Goal: Information Seeking & Learning: Learn about a topic

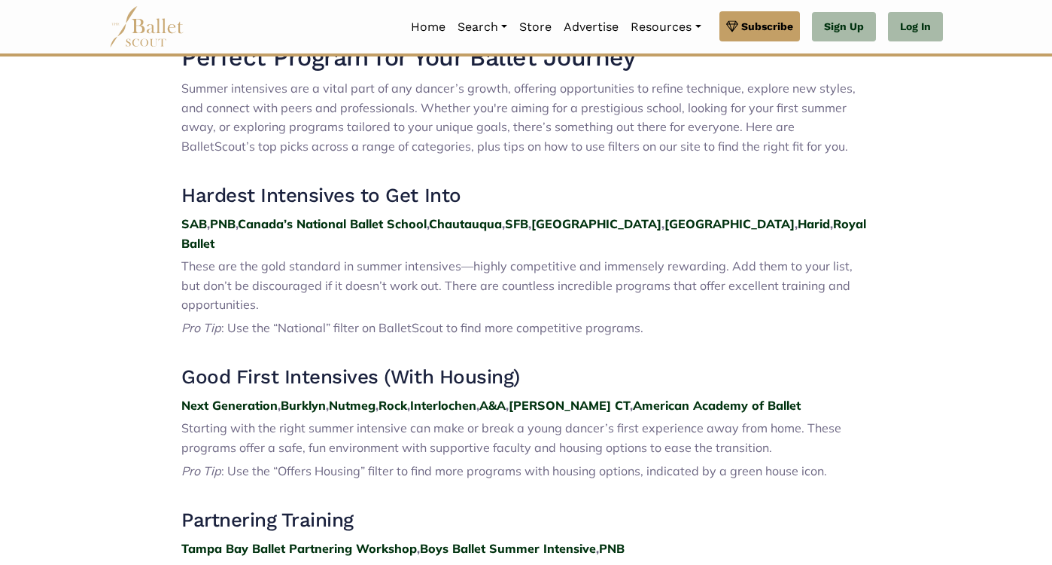
scroll to position [532, 0]
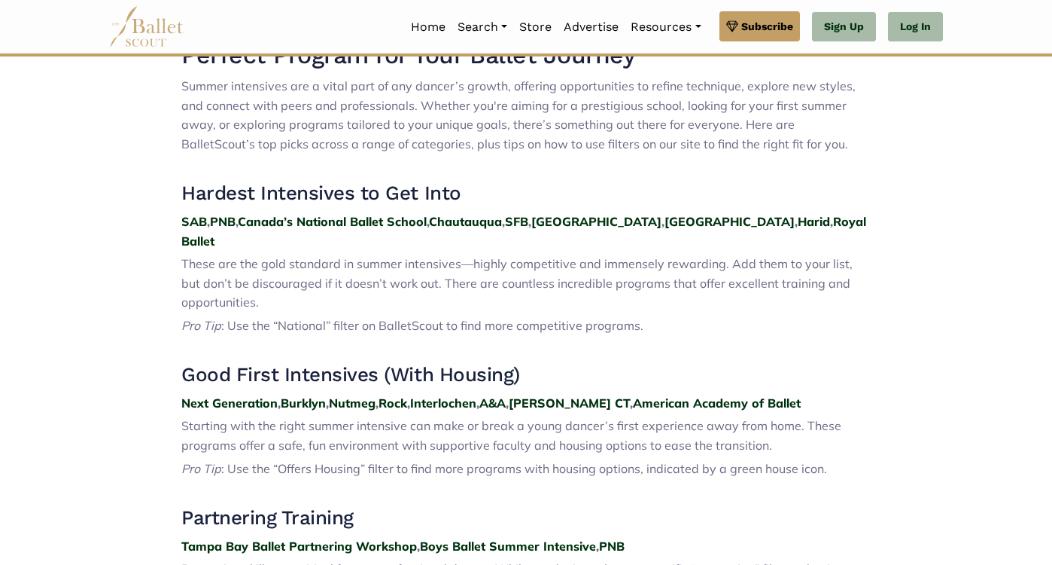
click at [599, 161] on p at bounding box center [526, 168] width 690 height 20
drag, startPoint x: 501, startPoint y: 226, endPoint x: 636, endPoint y: 2, distance: 261.1
drag, startPoint x: 121, startPoint y: 221, endPoint x: 267, endPoint y: 20, distance: 247.4
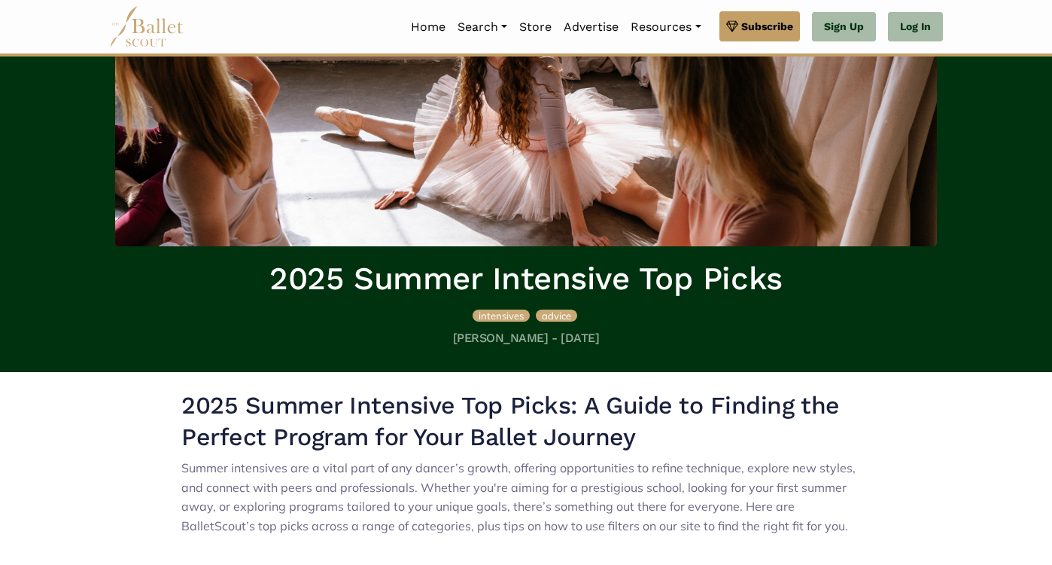
scroll to position [0, 0]
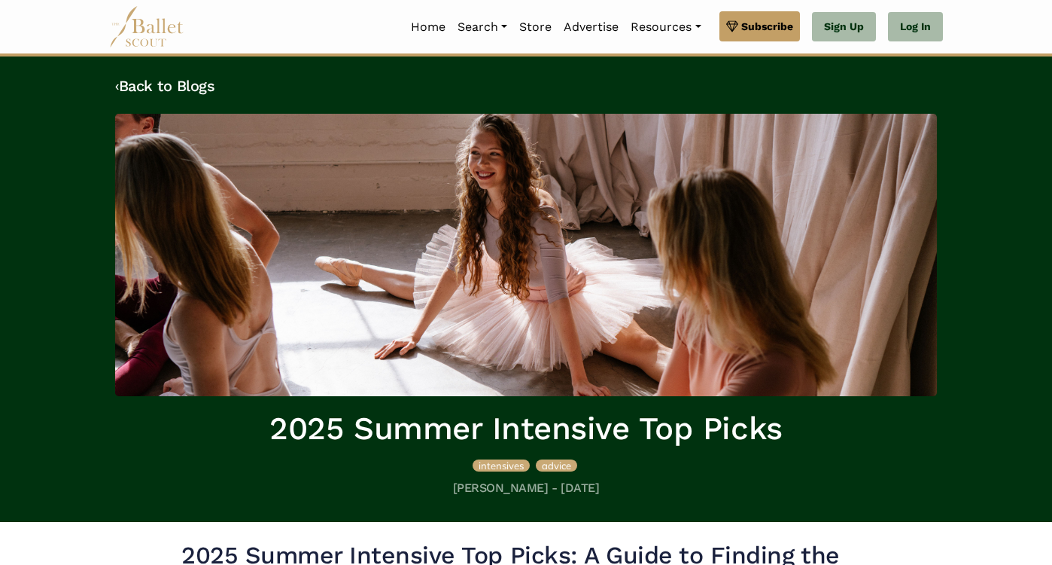
click at [119, 468] on div "intensives advice" at bounding box center [526, 468] width 822 height 26
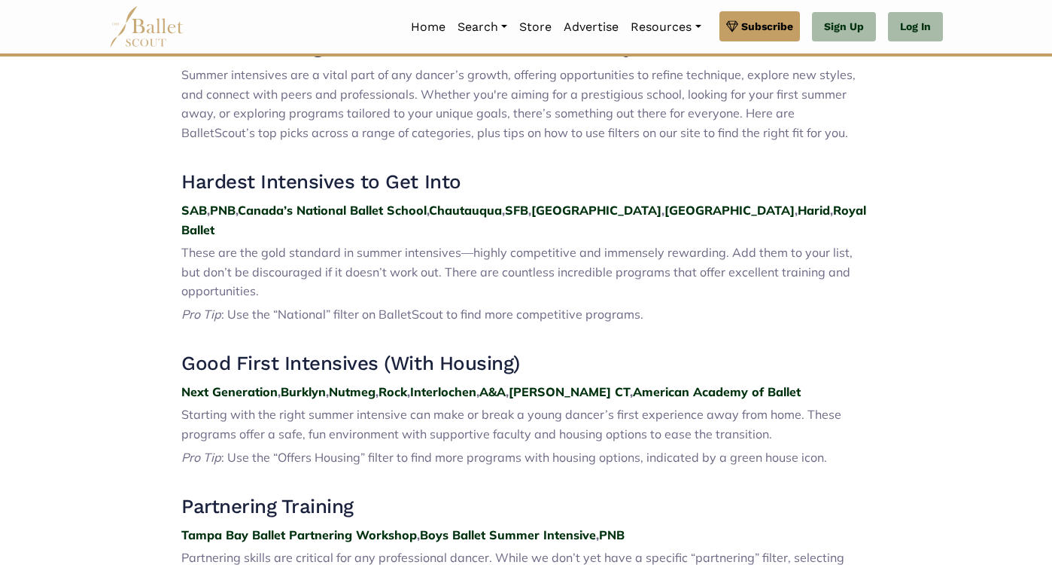
scroll to position [544, 0]
drag, startPoint x: 260, startPoint y: 208, endPoint x: 325, endPoint y: 84, distance: 139.4
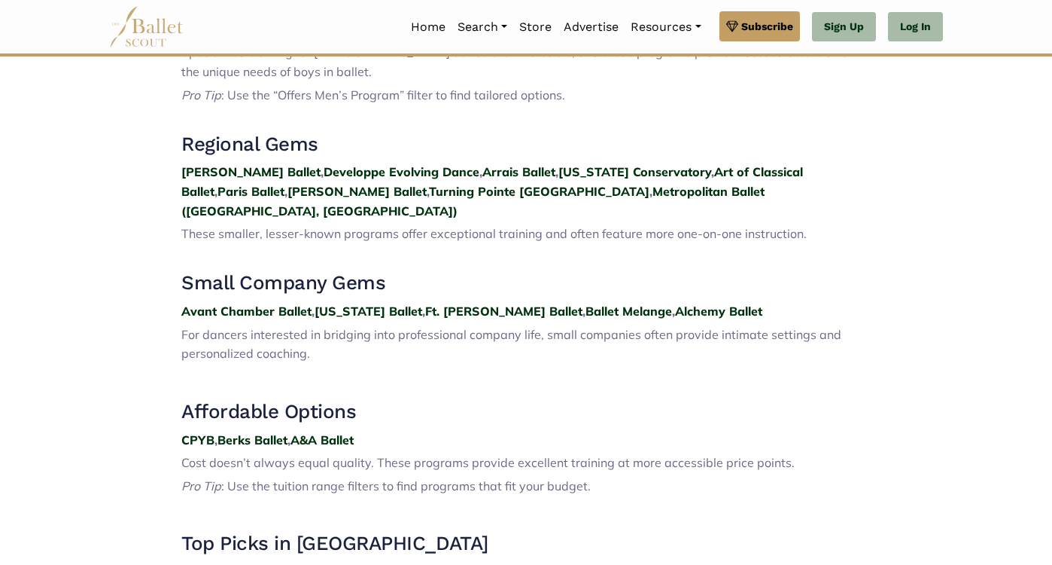
scroll to position [1619, 0]
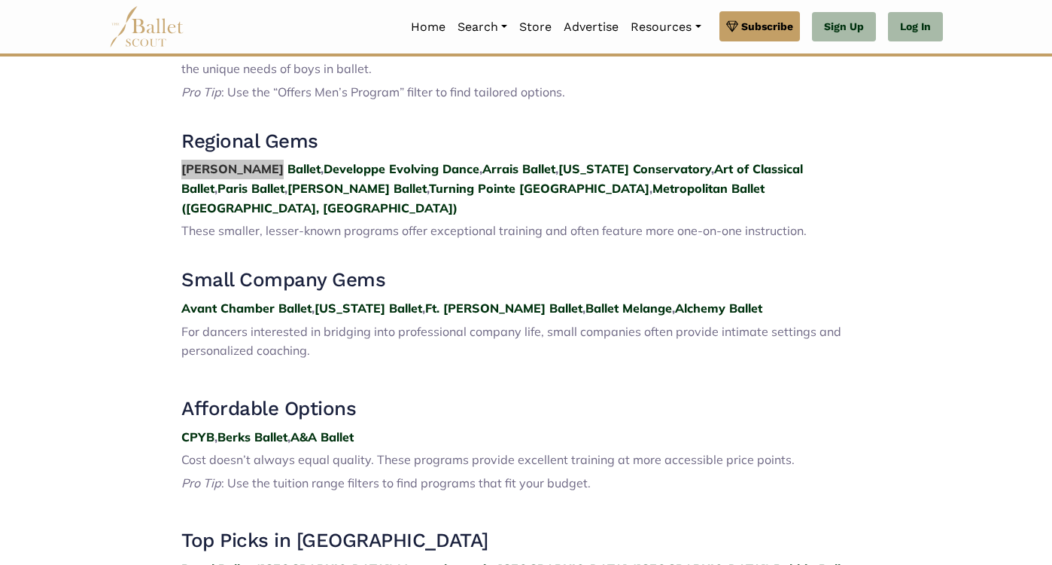
drag, startPoint x: 148, startPoint y: 111, endPoint x: 300, endPoint y: 8, distance: 183.6
drag, startPoint x: 230, startPoint y: 108, endPoint x: 345, endPoint y: 44, distance: 131.8
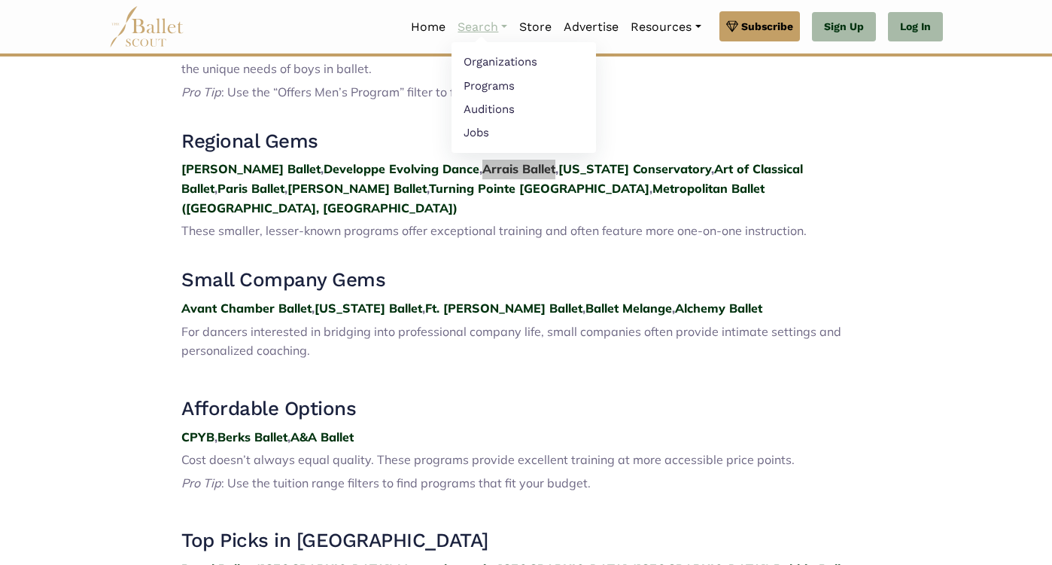
drag, startPoint x: 401, startPoint y: 111, endPoint x: 528, endPoint y: 22, distance: 155.2
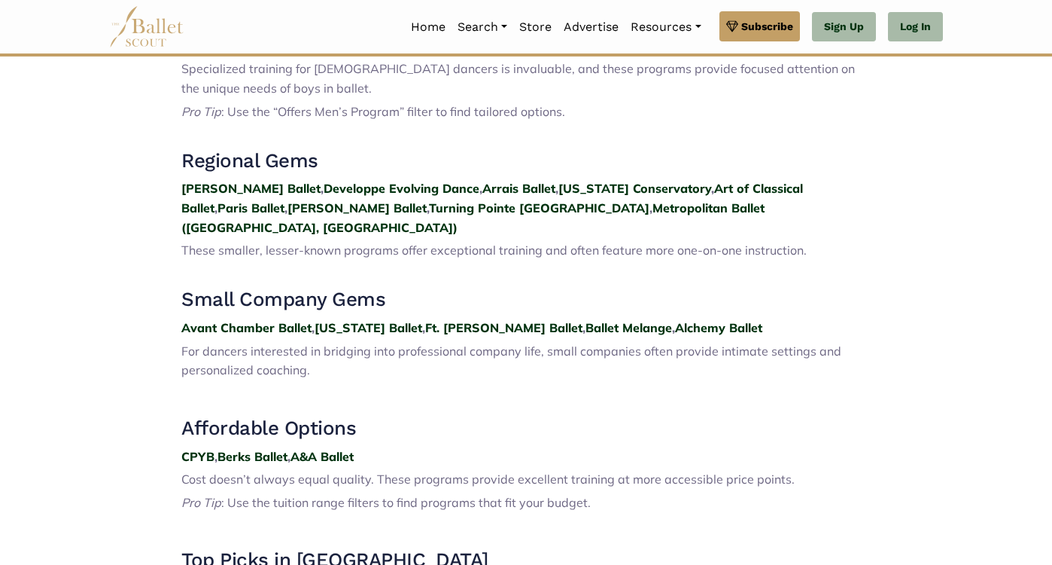
scroll to position [1595, 0]
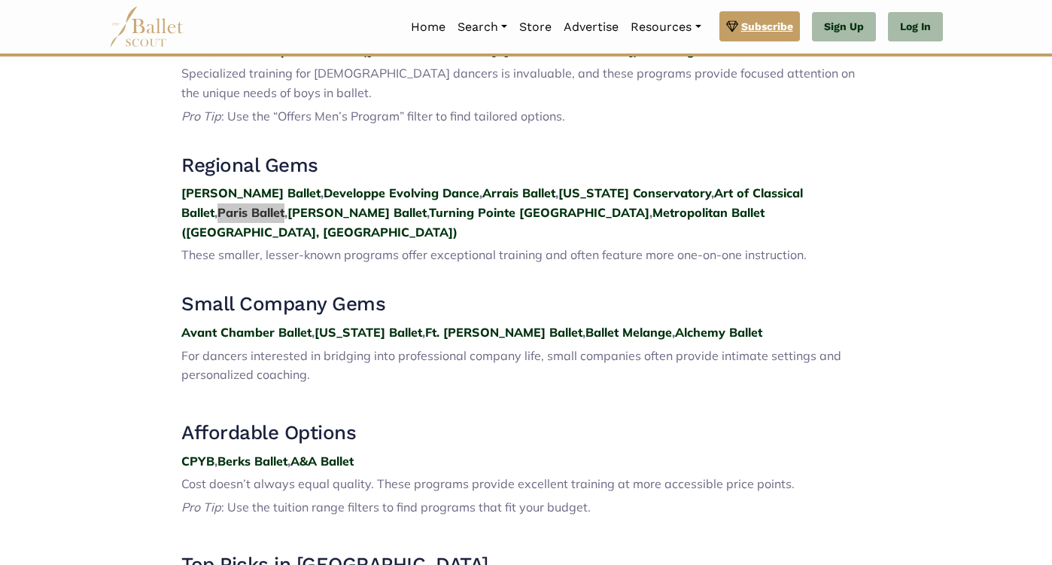
drag, startPoint x: 742, startPoint y: 142, endPoint x: 812, endPoint y: 22, distance: 138.7
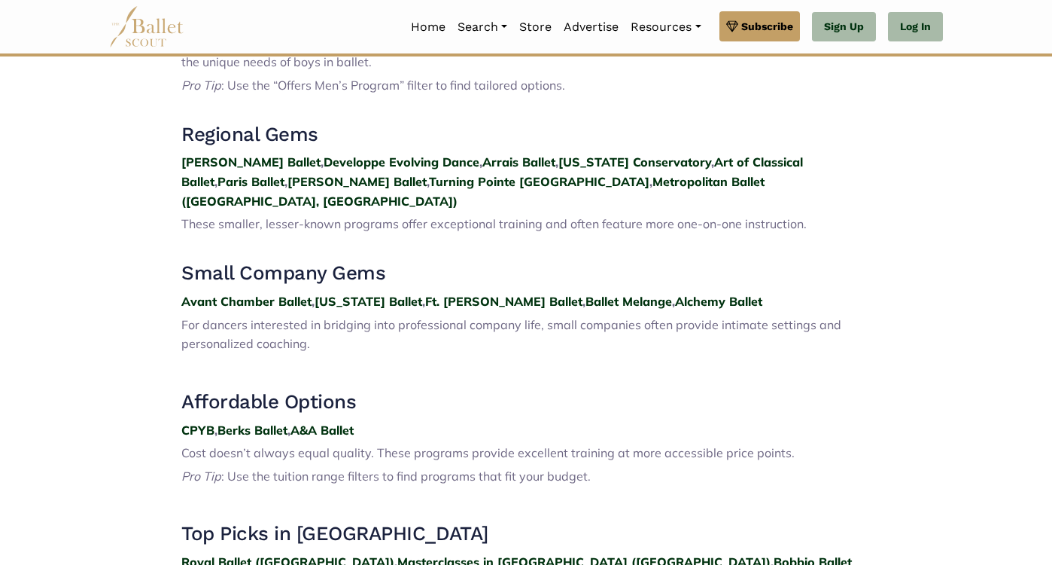
scroll to position [1628, 0]
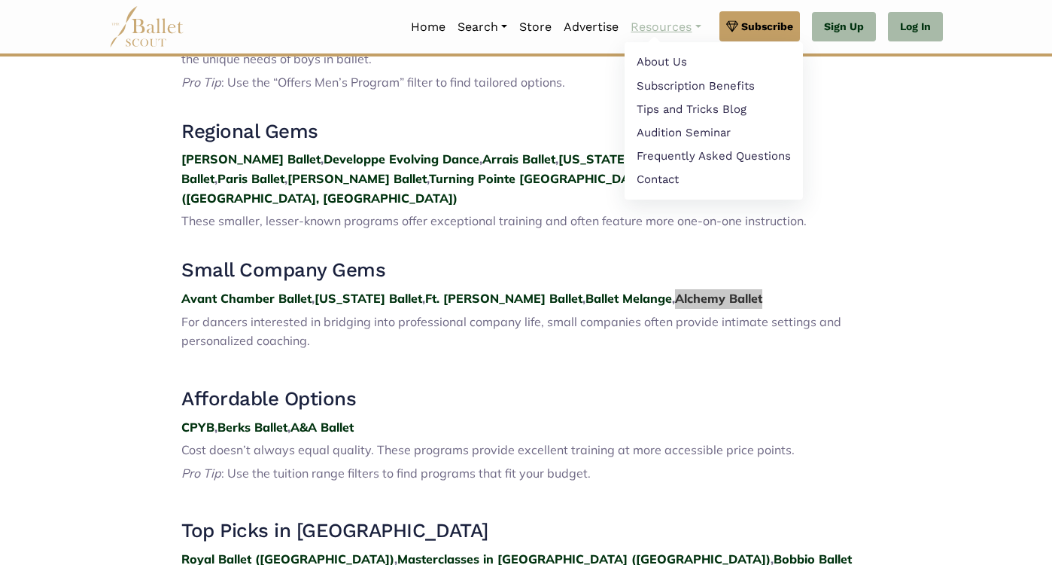
drag, startPoint x: 575, startPoint y: 225, endPoint x: 700, endPoint y: 14, distance: 245.7
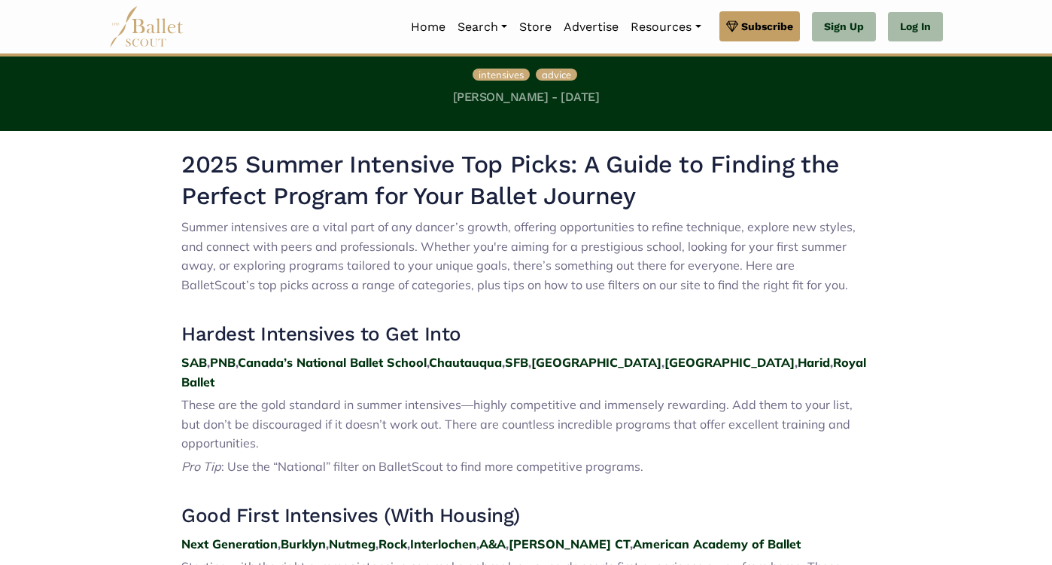
scroll to position [0, 0]
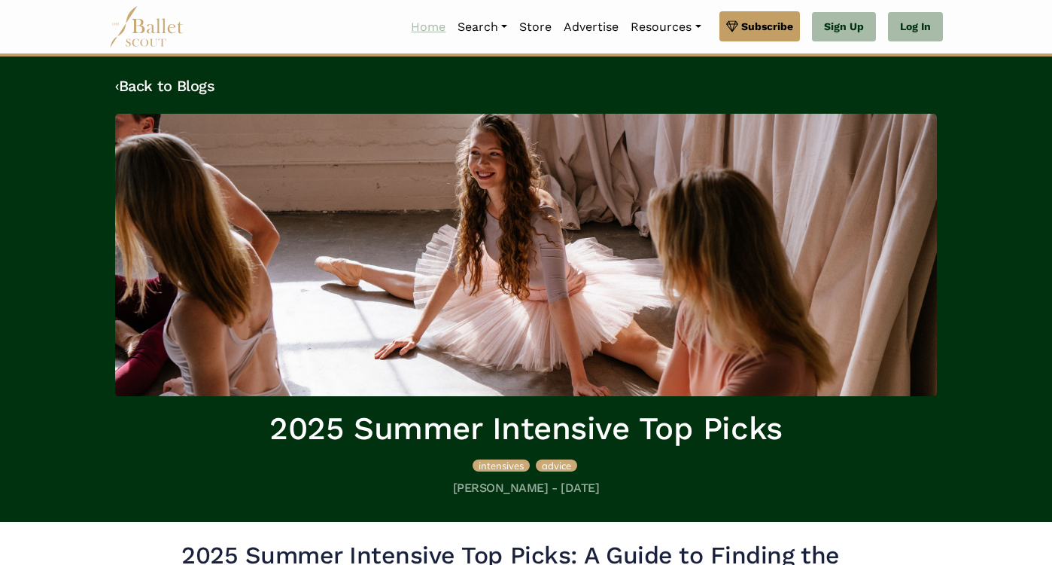
click at [452, 20] on link "Home" at bounding box center [428, 27] width 47 height 32
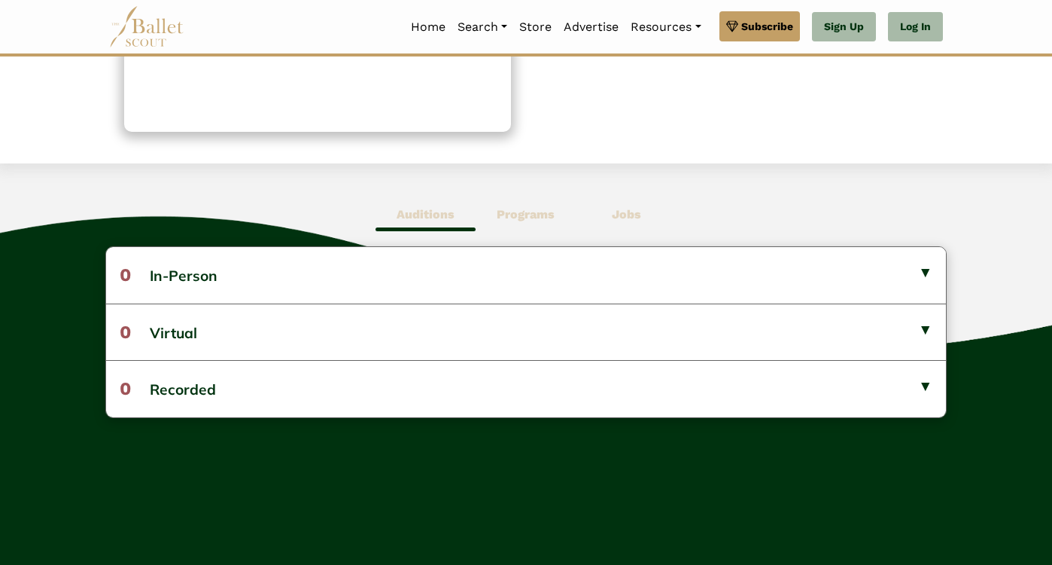
scroll to position [287, 0]
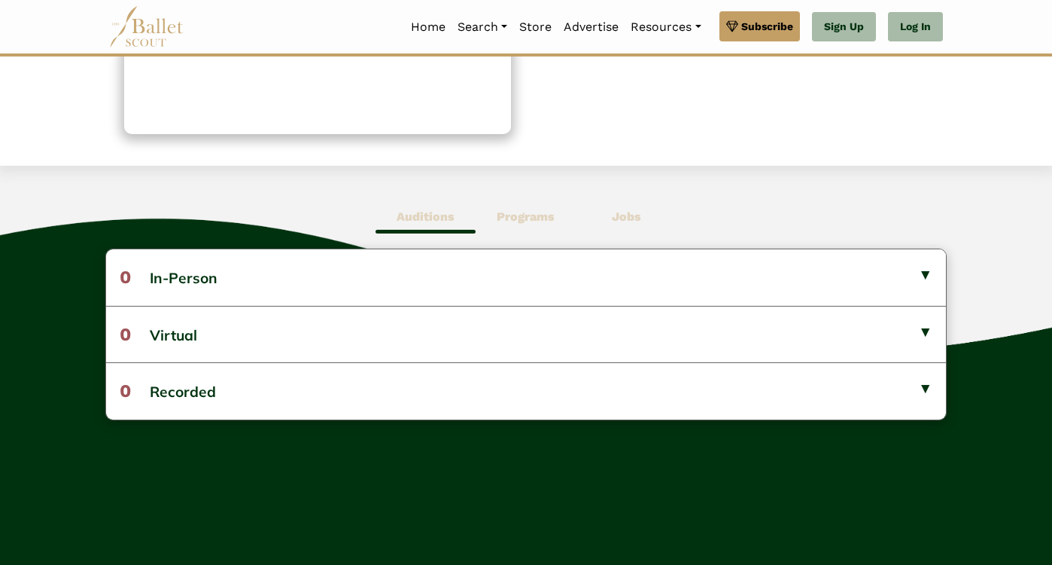
click at [515, 218] on b "Programs" at bounding box center [526, 216] width 58 height 14
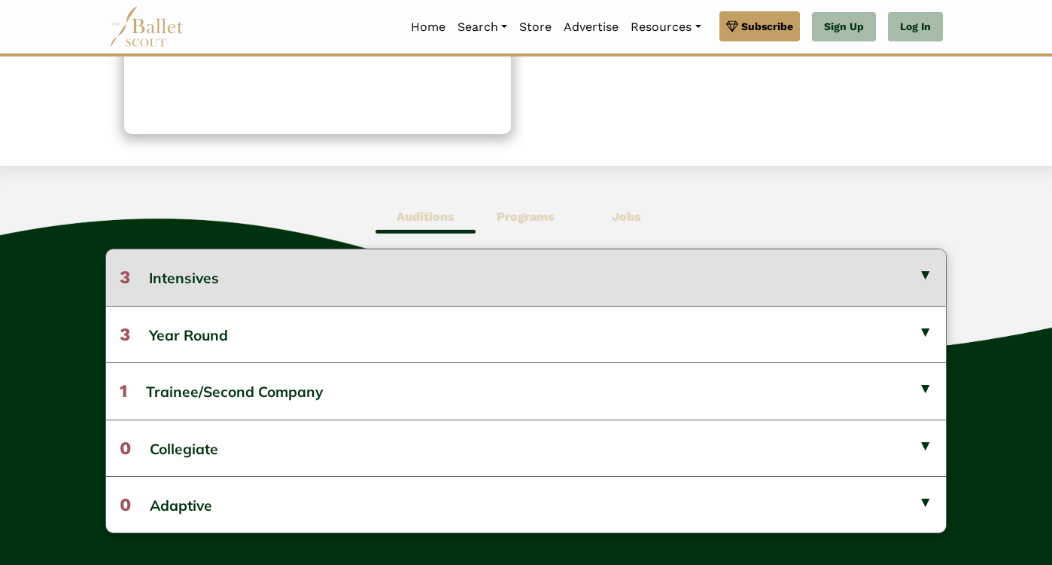
click at [434, 269] on button "3 Intensives" at bounding box center [526, 277] width 840 height 56
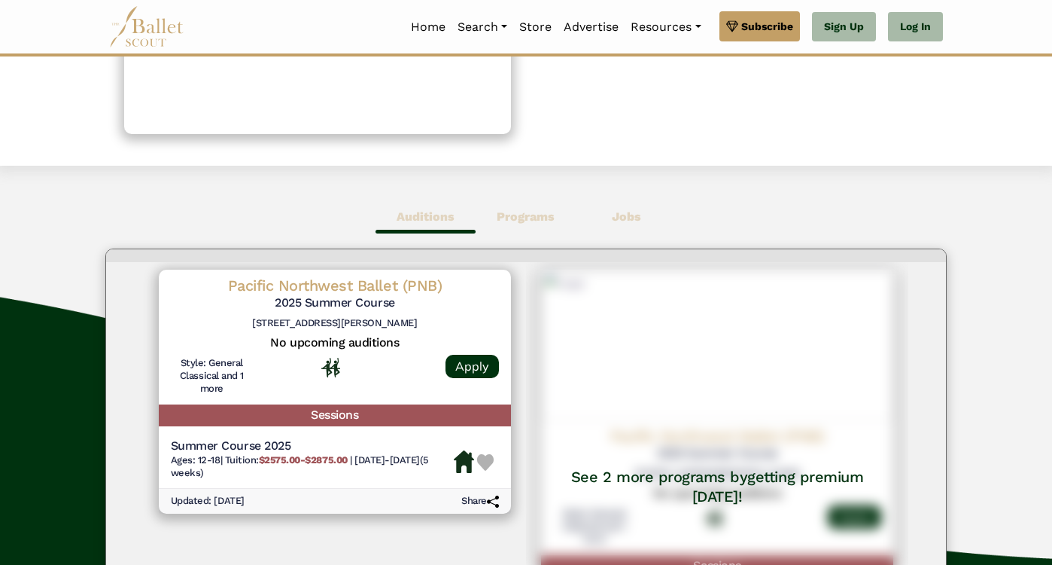
scroll to position [46, 0]
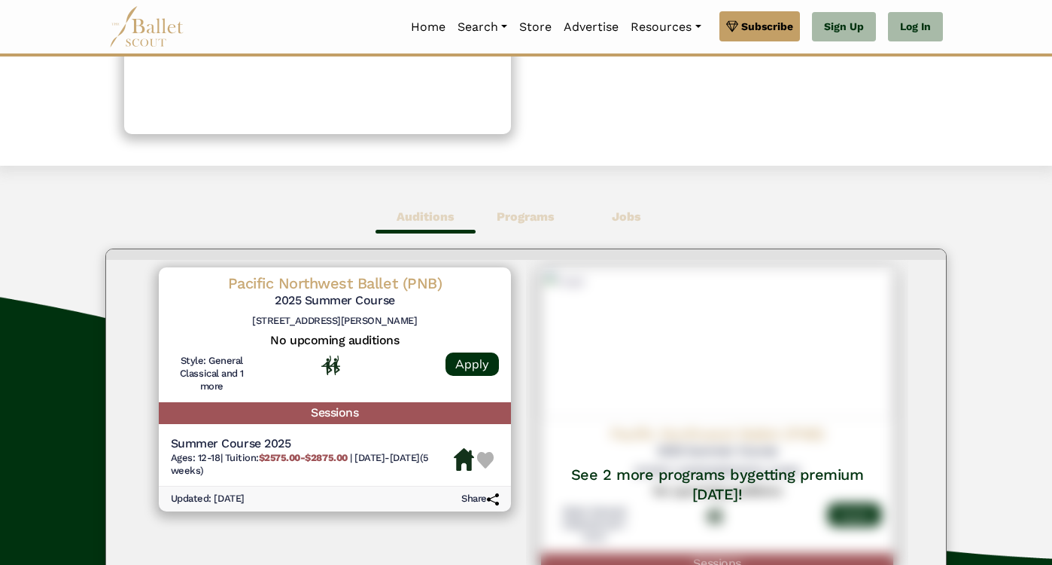
click at [380, 293] on h5 "2025 Summer Course" at bounding box center [335, 301] width 328 height 16
click at [589, 218] on span "Jobs" at bounding box center [627, 217] width 100 height 35
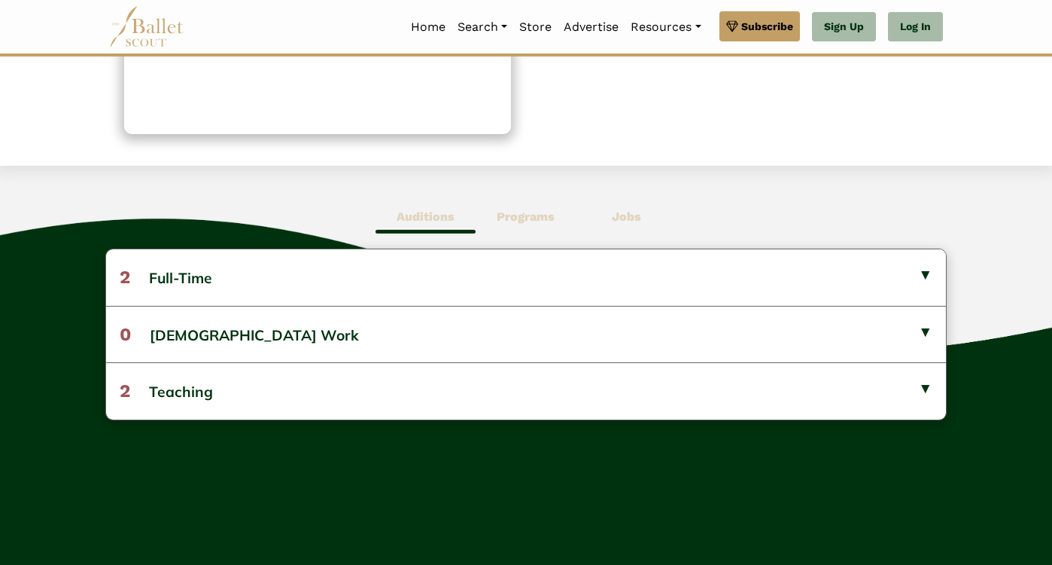
click at [416, 231] on span "Auditions" at bounding box center [426, 217] width 100 height 35
click at [659, 220] on span "Jobs" at bounding box center [627, 217] width 100 height 35
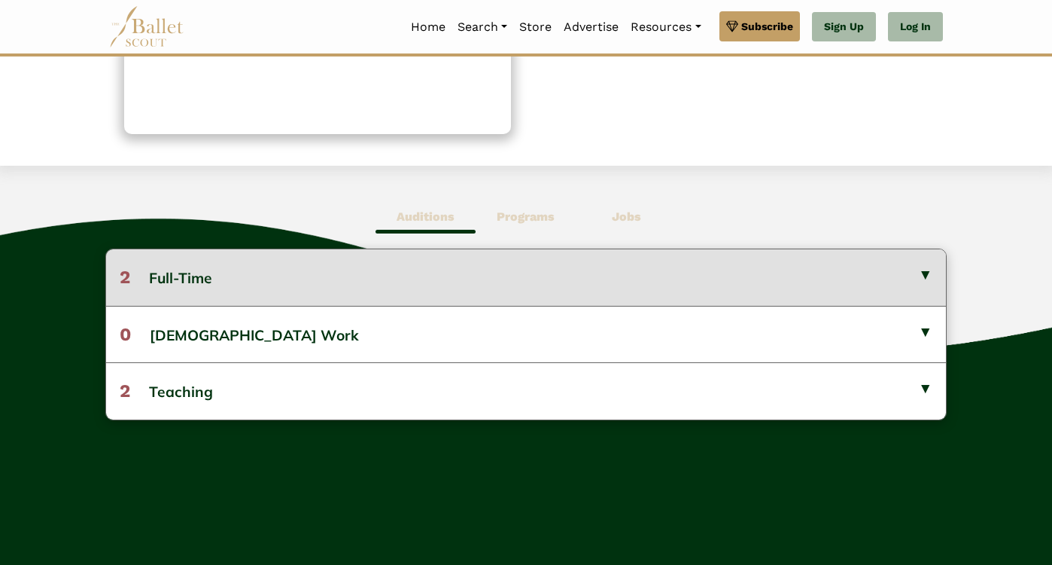
click at [430, 260] on button "2 Full-Time" at bounding box center [526, 277] width 840 height 56
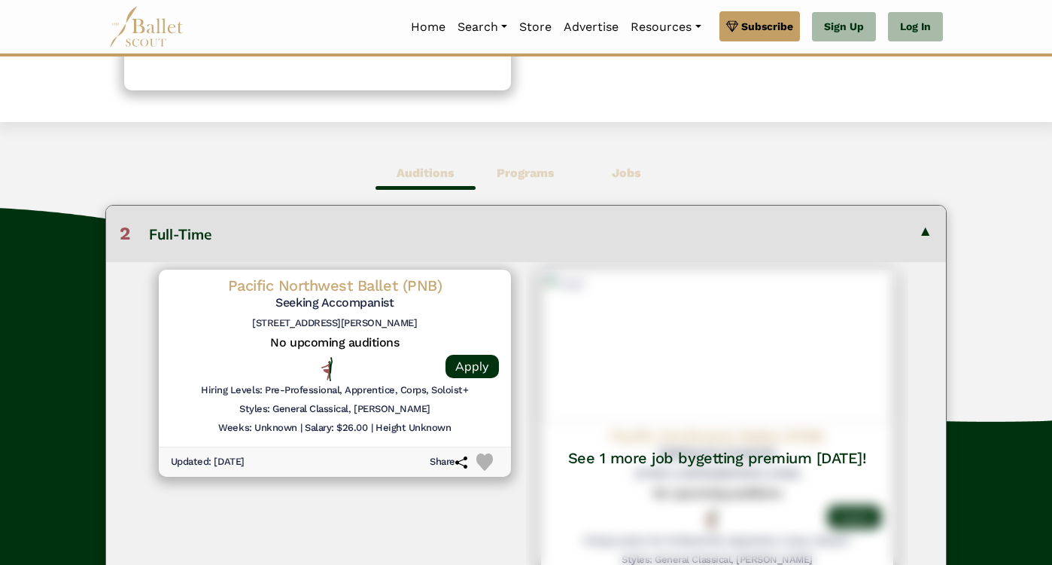
scroll to position [337, 0]
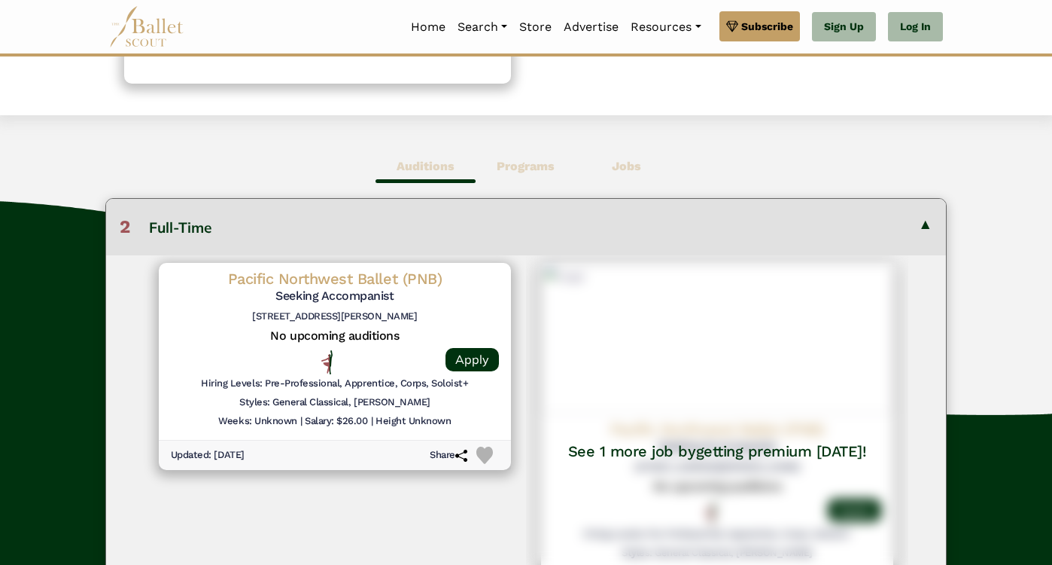
click at [413, 251] on button "2 Full-Time" at bounding box center [526, 227] width 840 height 56
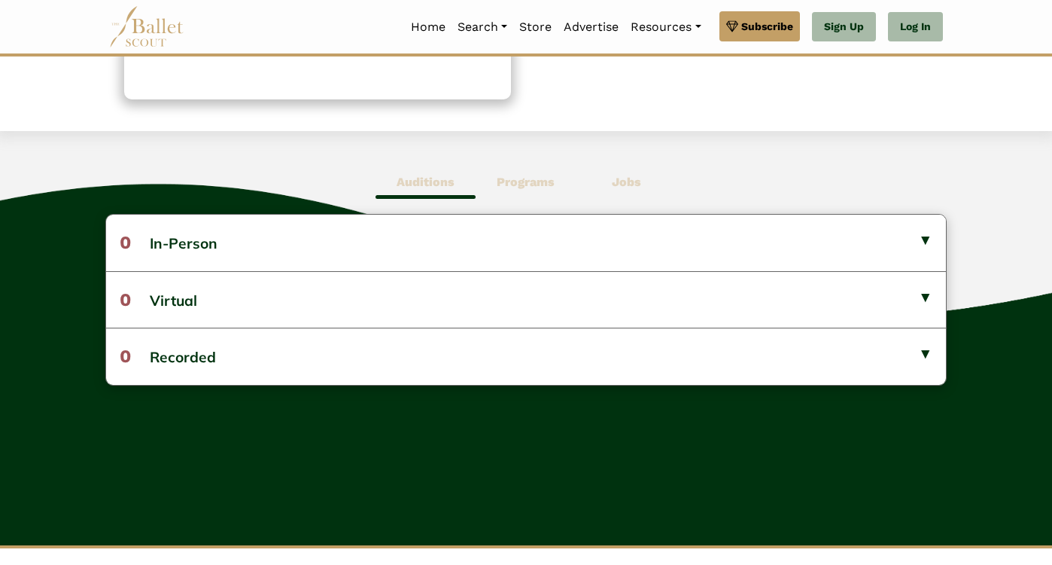
scroll to position [342, 0]
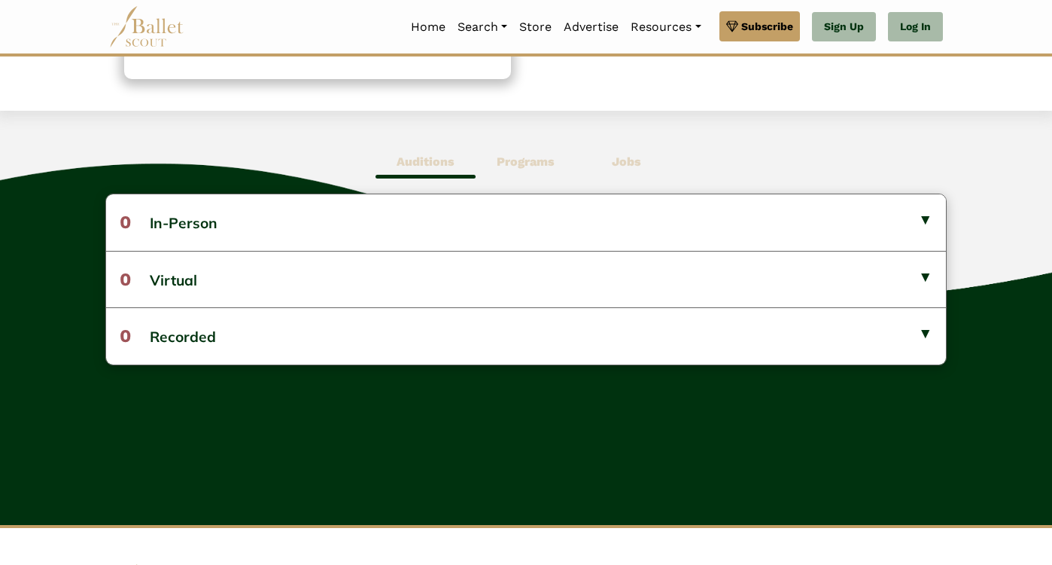
click at [530, 166] on b "Programs" at bounding box center [526, 161] width 58 height 14
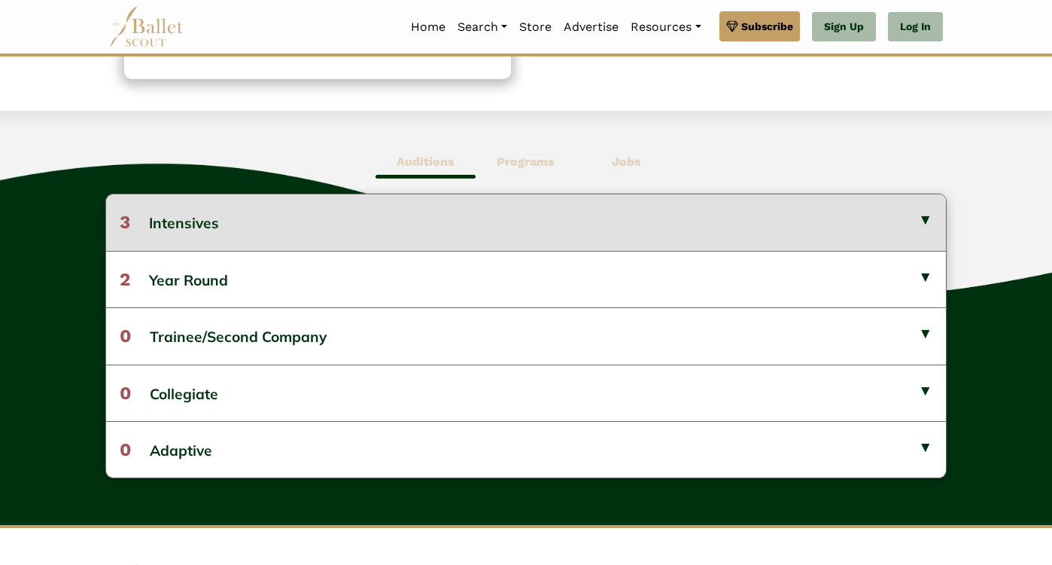
click at [375, 234] on button "3 Intensives" at bounding box center [526, 222] width 840 height 56
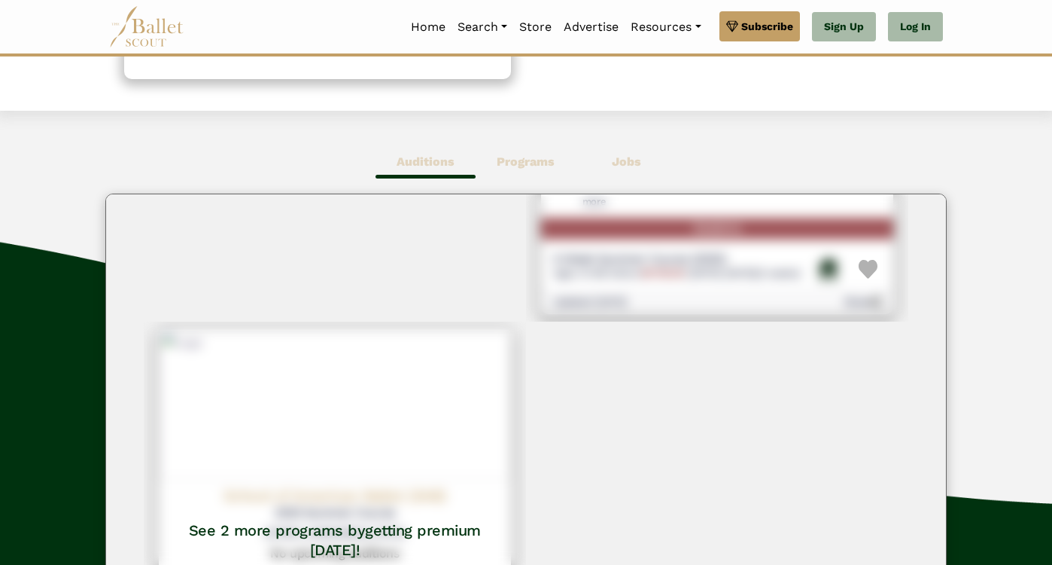
scroll to position [0, 0]
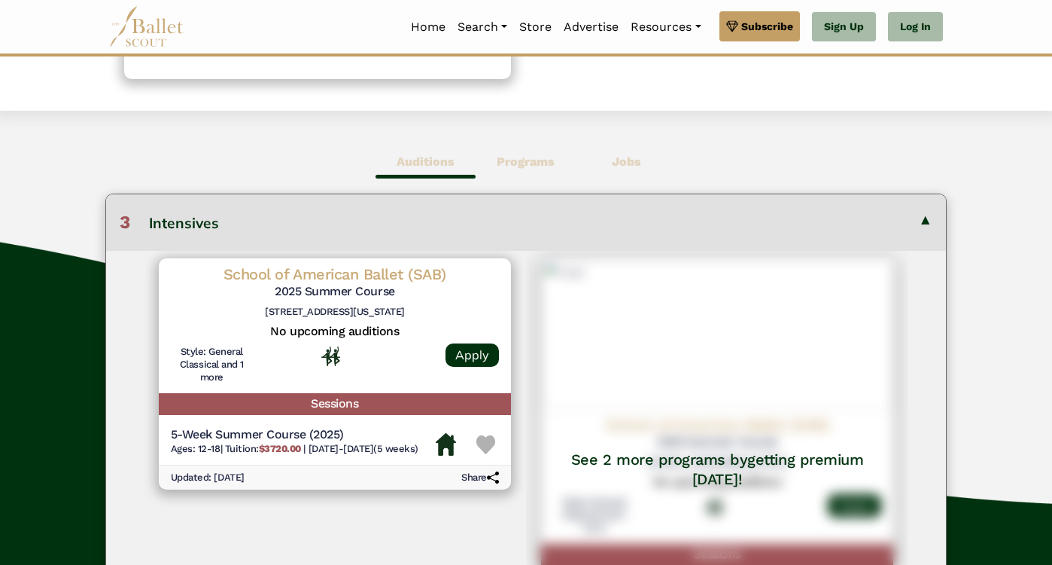
click at [409, 145] on span "Auditions" at bounding box center [426, 162] width 100 height 35
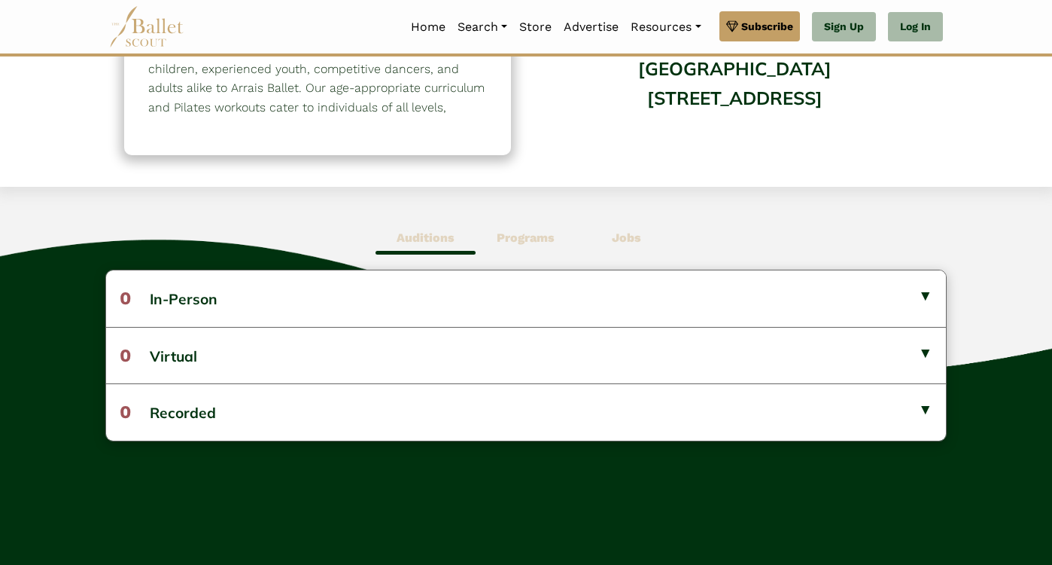
scroll to position [185, 0]
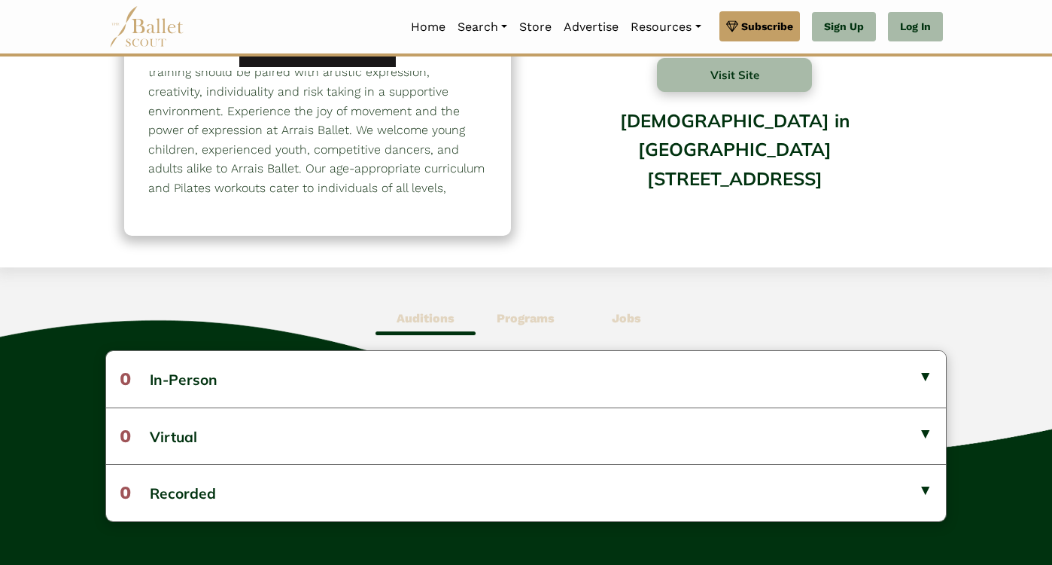
click at [491, 317] on span "Programs" at bounding box center [526, 318] width 100 height 35
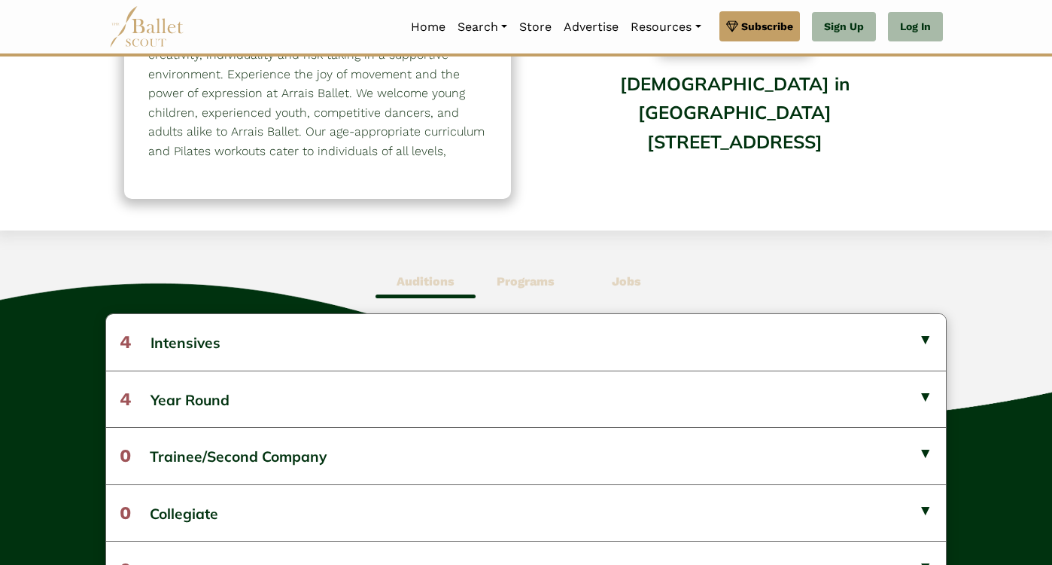
scroll to position [223, 0]
click at [414, 276] on b "Auditions" at bounding box center [426, 280] width 58 height 14
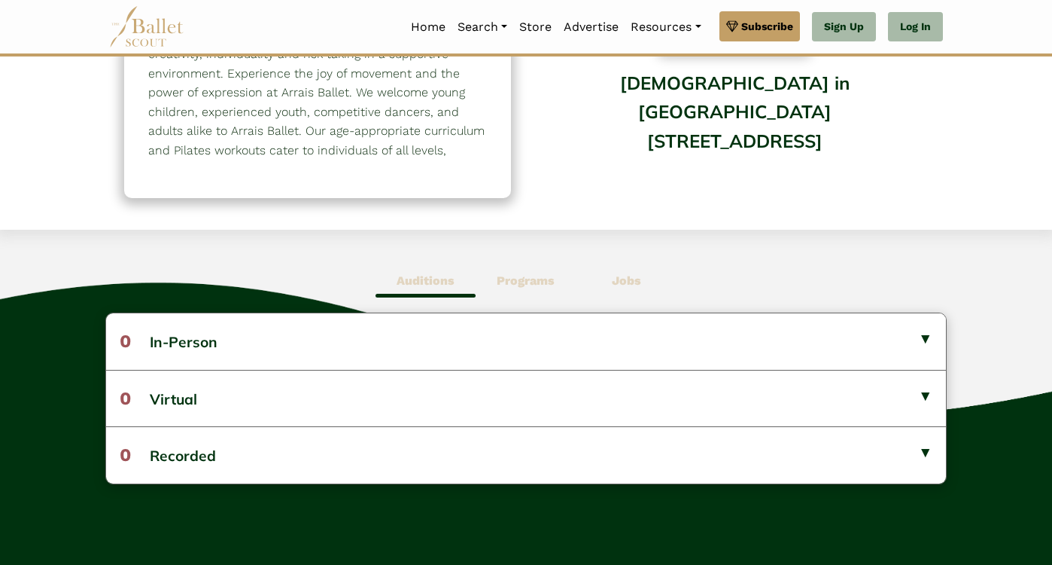
click at [507, 282] on b "Programs" at bounding box center [526, 280] width 58 height 14
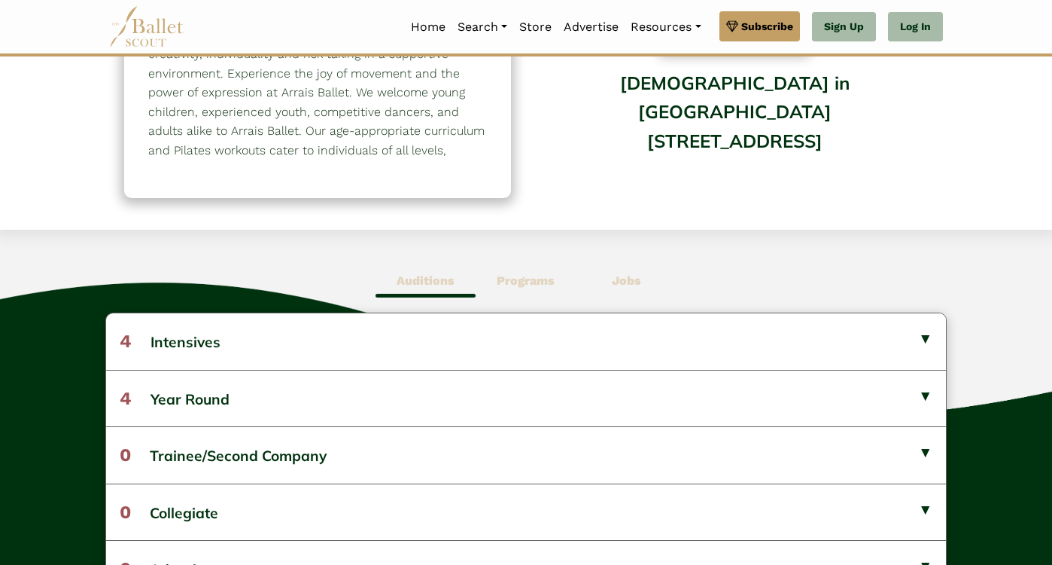
click at [419, 282] on b "Auditions" at bounding box center [426, 280] width 58 height 14
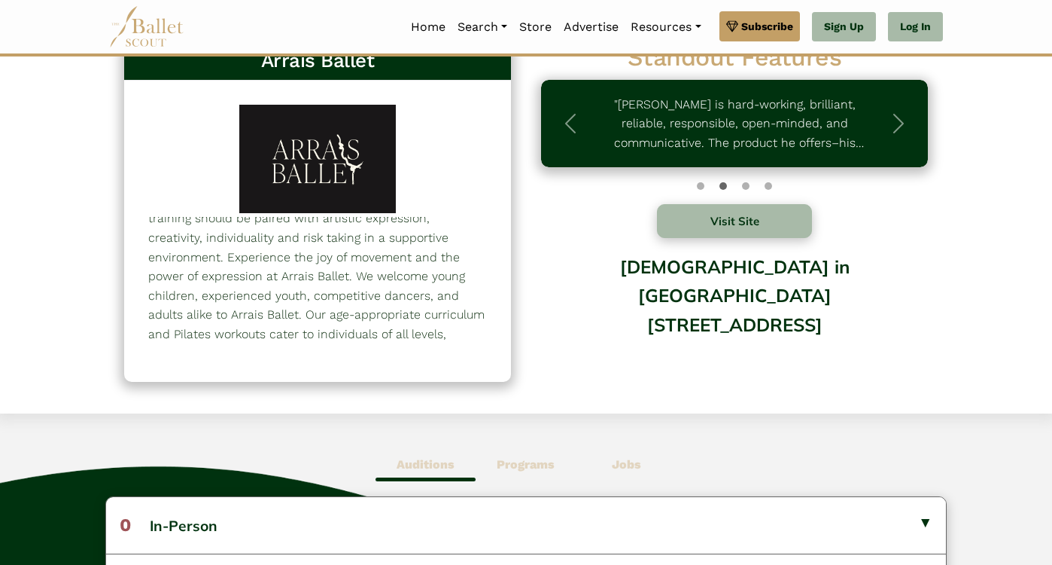
scroll to position [0, 0]
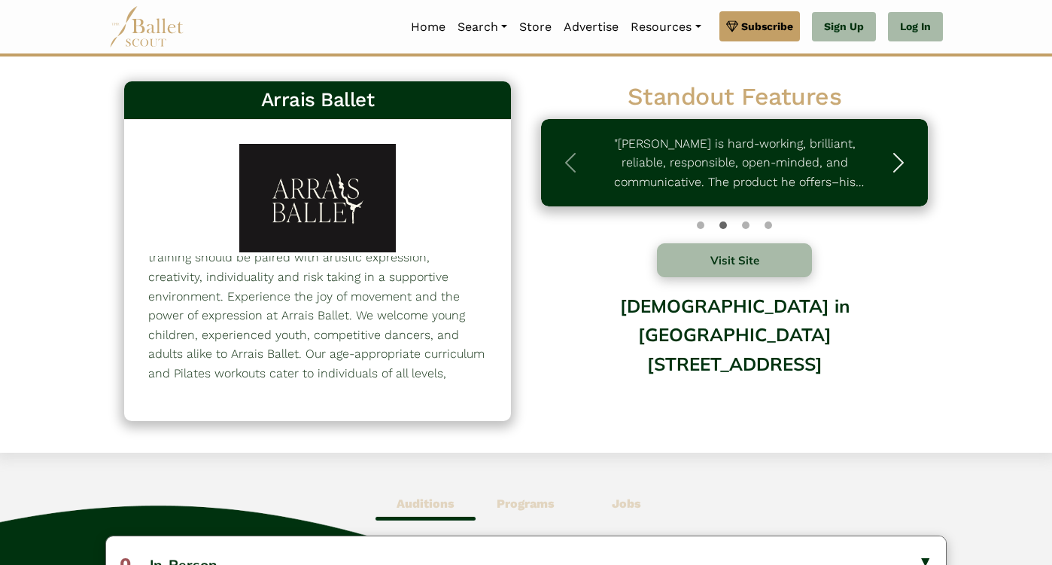
click at [928, 154] on button "Next" at bounding box center [899, 163] width 58 height 88
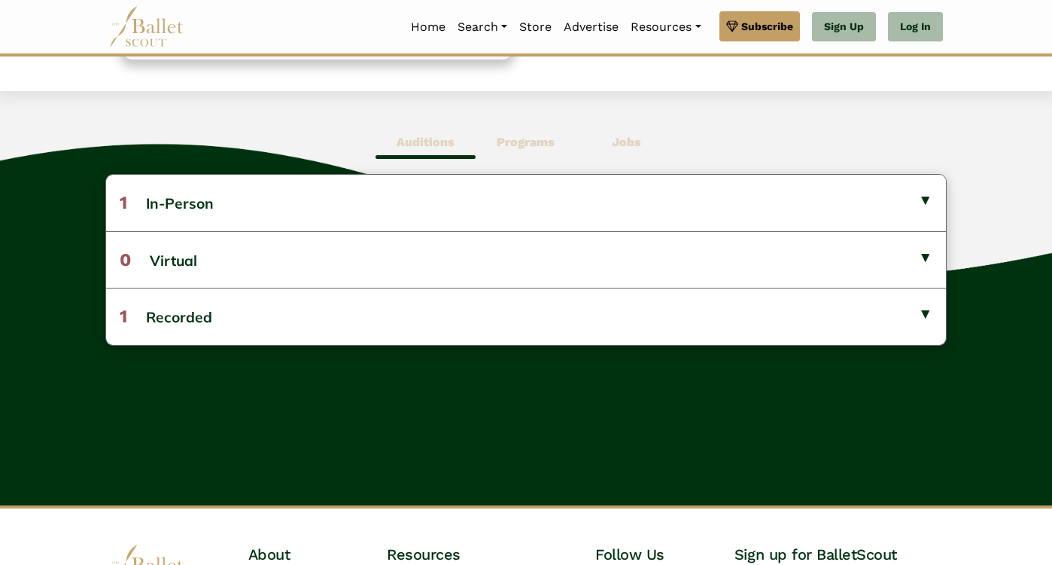
scroll to position [398, 0]
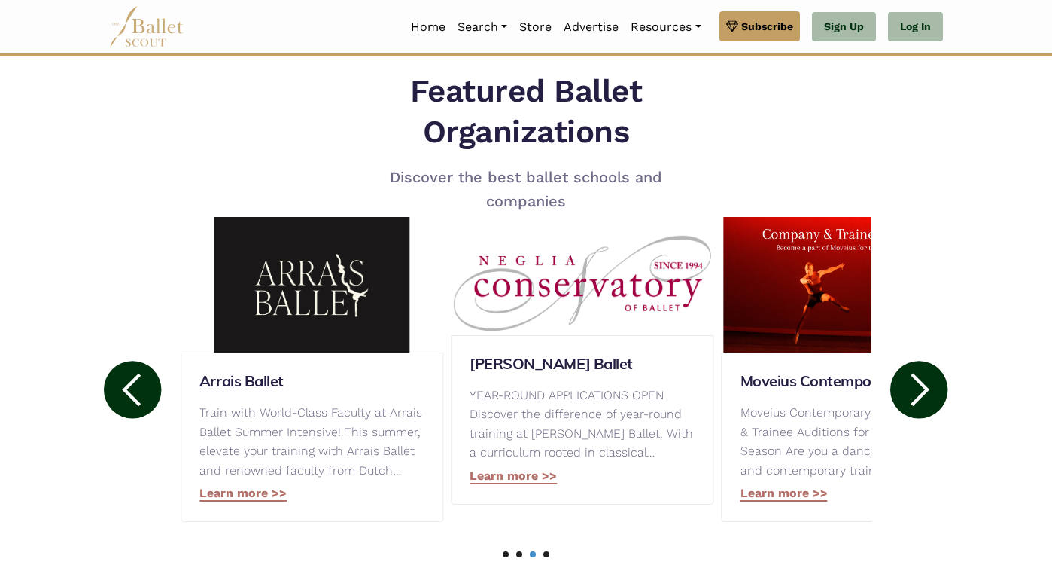
scroll to position [691, 0]
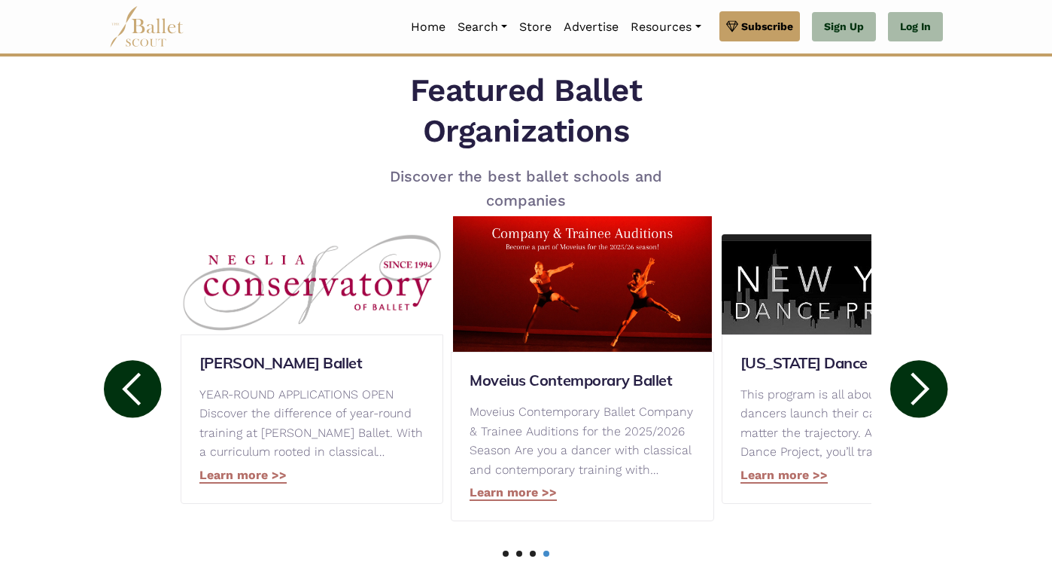
click at [948, 360] on circle at bounding box center [919, 388] width 57 height 57
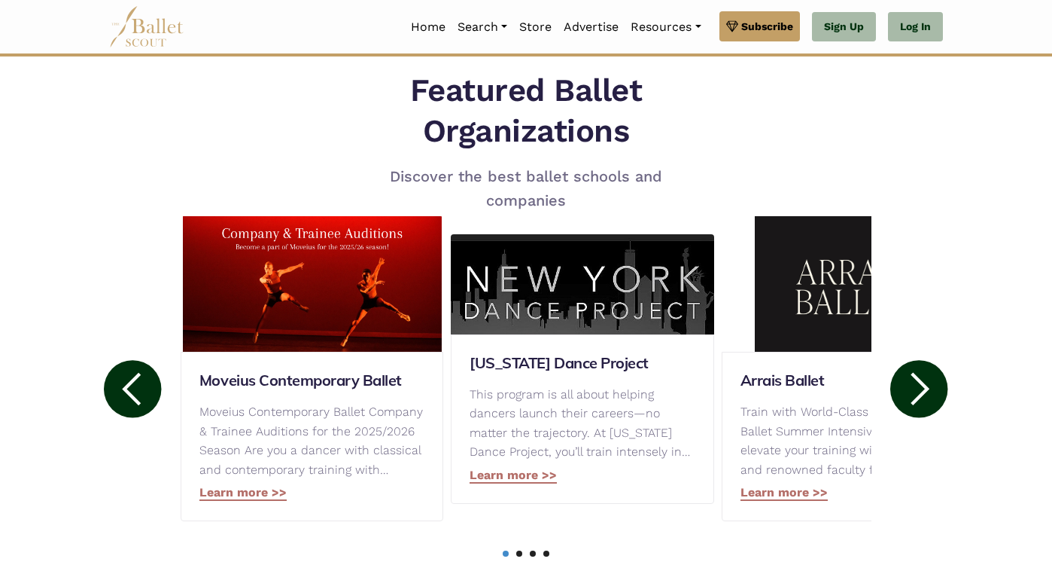
click at [948, 360] on circle at bounding box center [919, 388] width 57 height 57
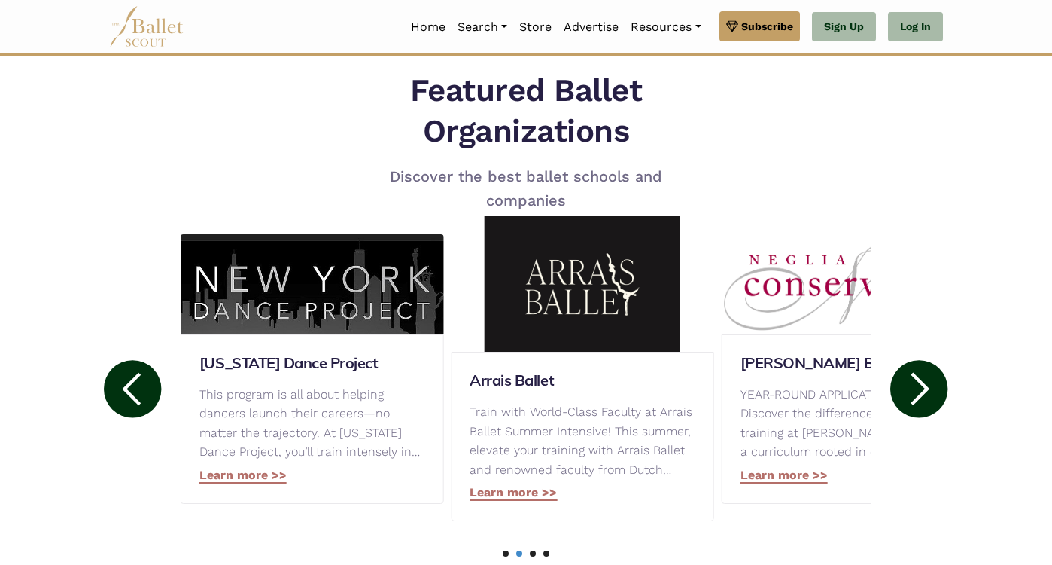
click at [948, 360] on circle at bounding box center [919, 388] width 57 height 57
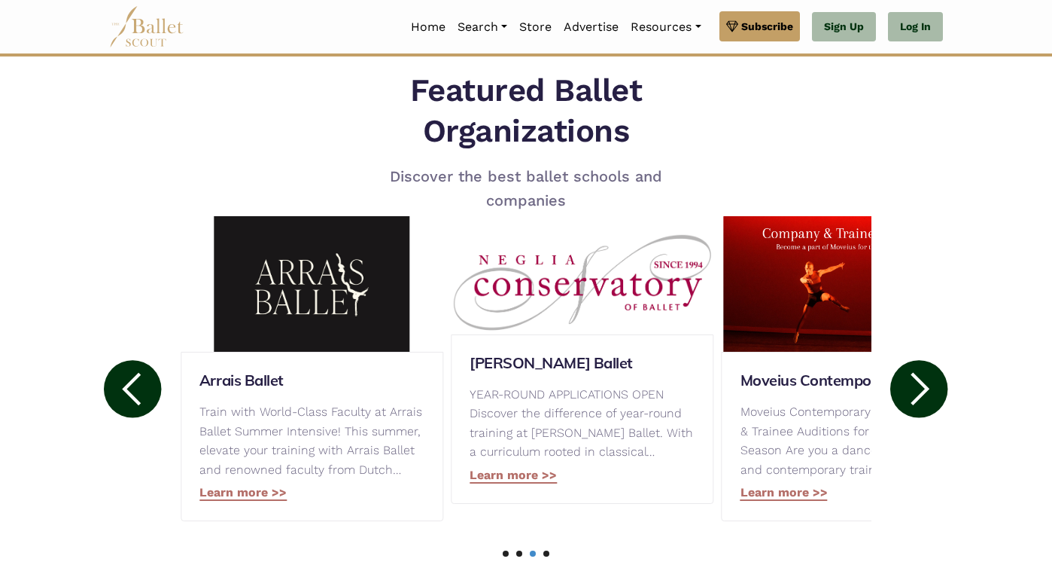
click at [948, 360] on circle at bounding box center [919, 388] width 57 height 57
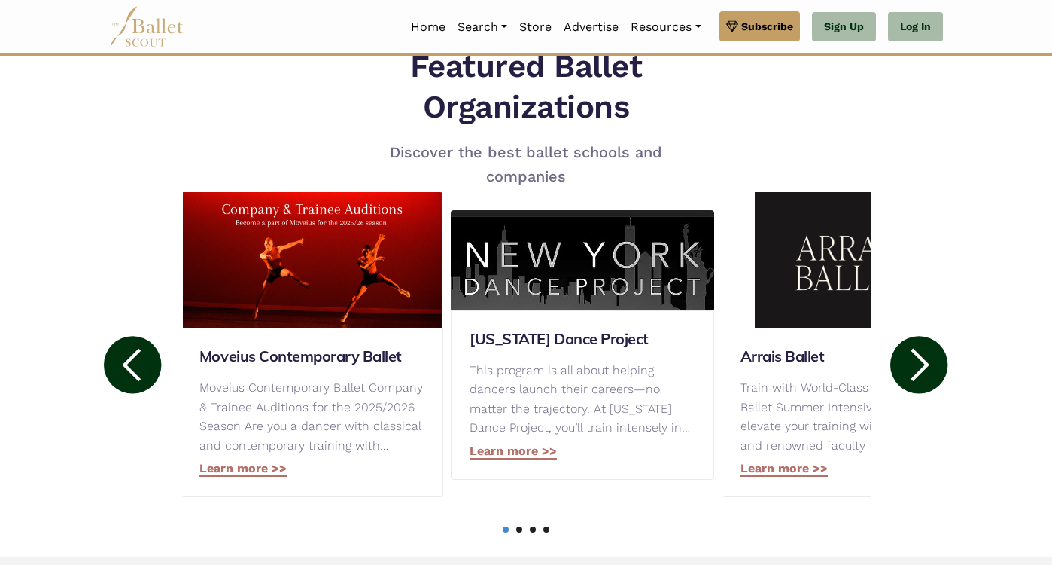
scroll to position [0, 0]
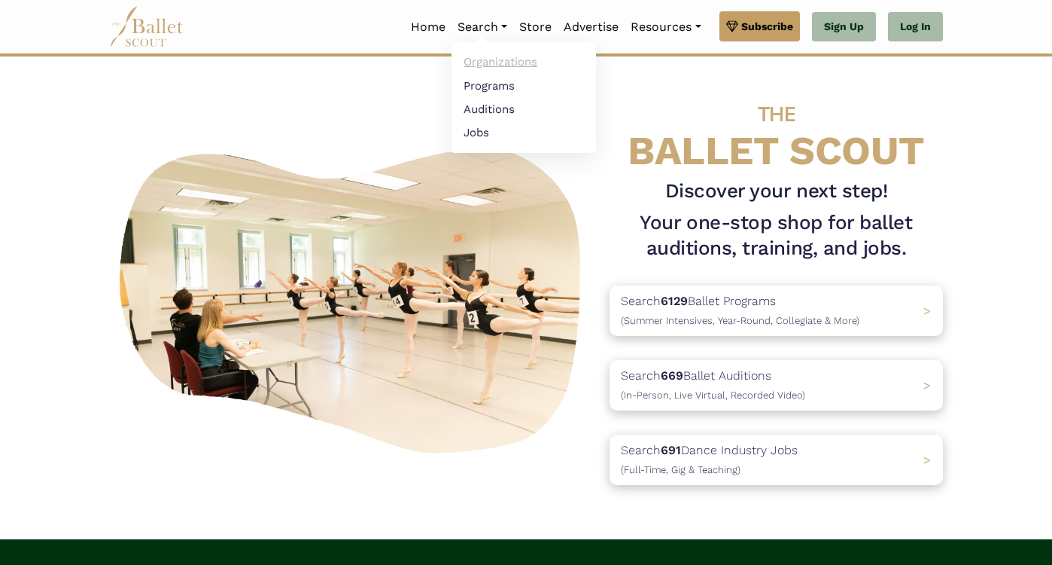
click at [565, 56] on link "Organizations" at bounding box center [524, 61] width 145 height 23
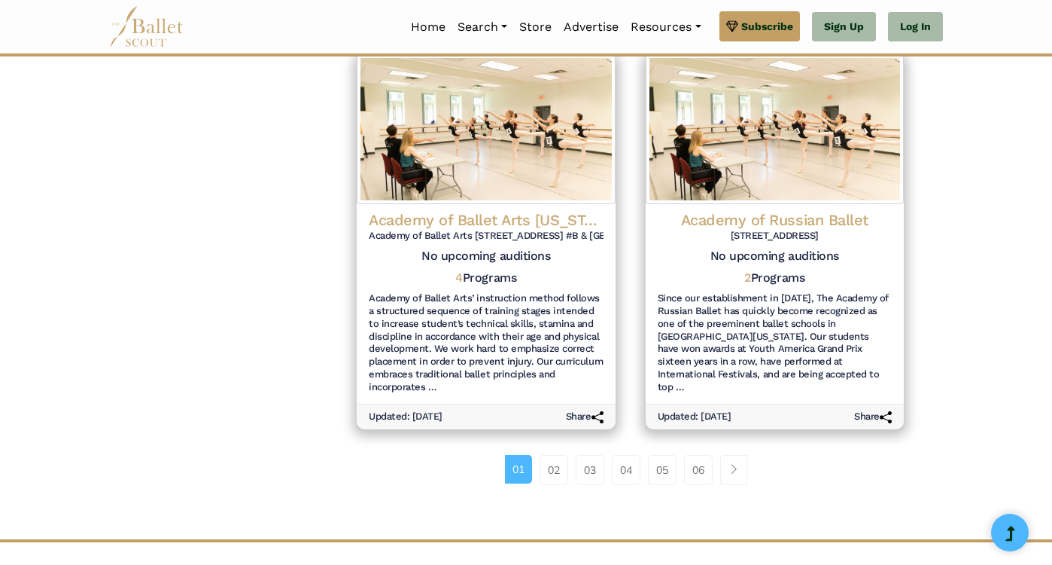
scroll to position [1869, 0]
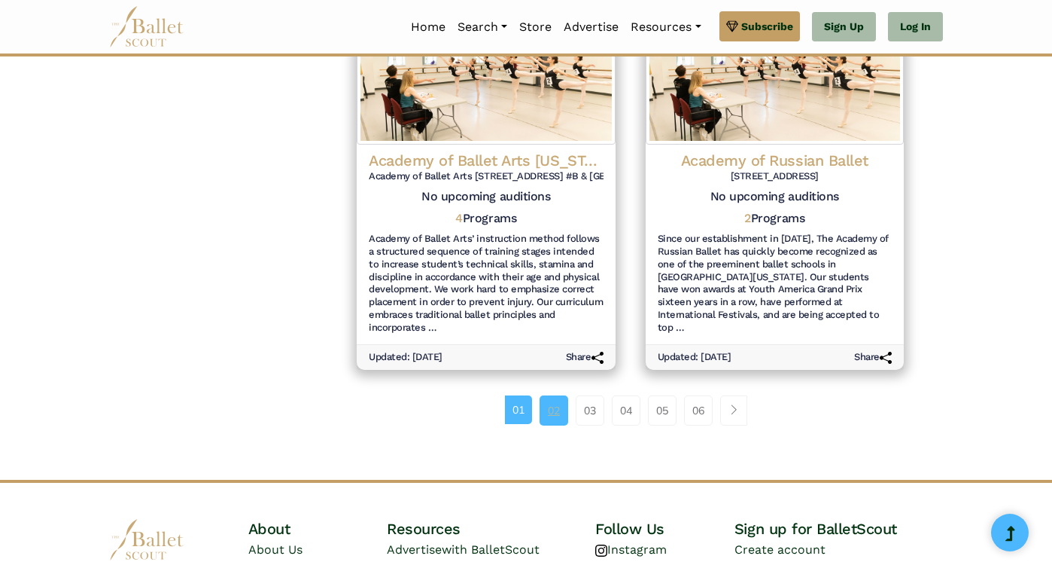
click at [568, 395] on link "02" at bounding box center [554, 410] width 29 height 30
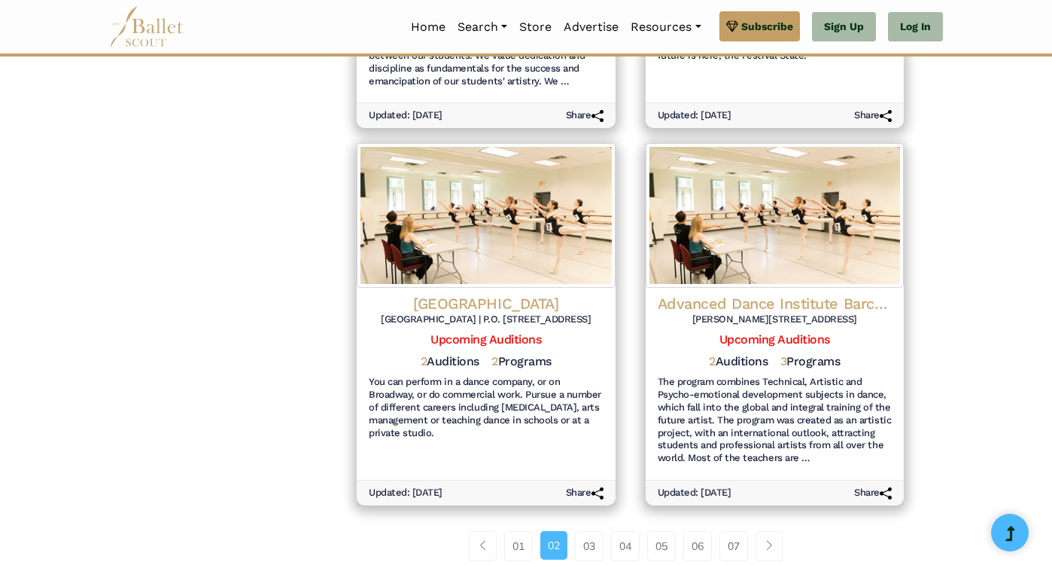
scroll to position [1881, 0]
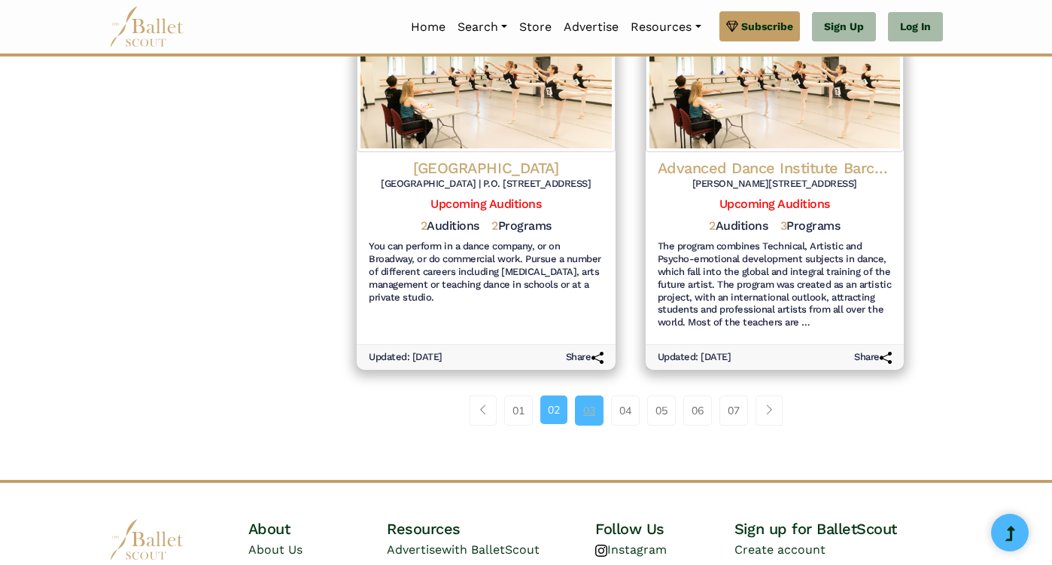
click at [604, 395] on link "03" at bounding box center [589, 410] width 29 height 30
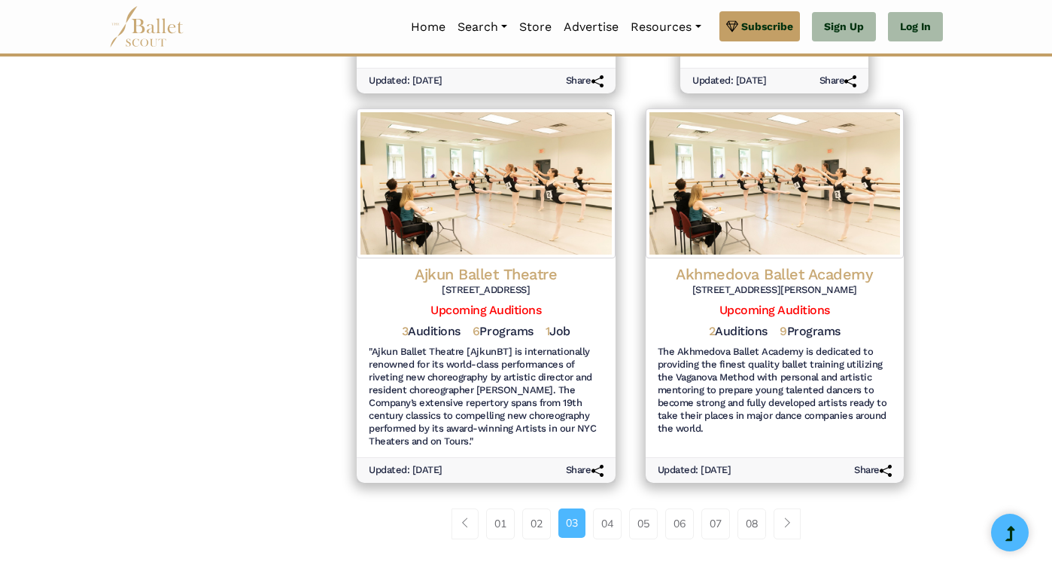
scroll to position [1707, 0]
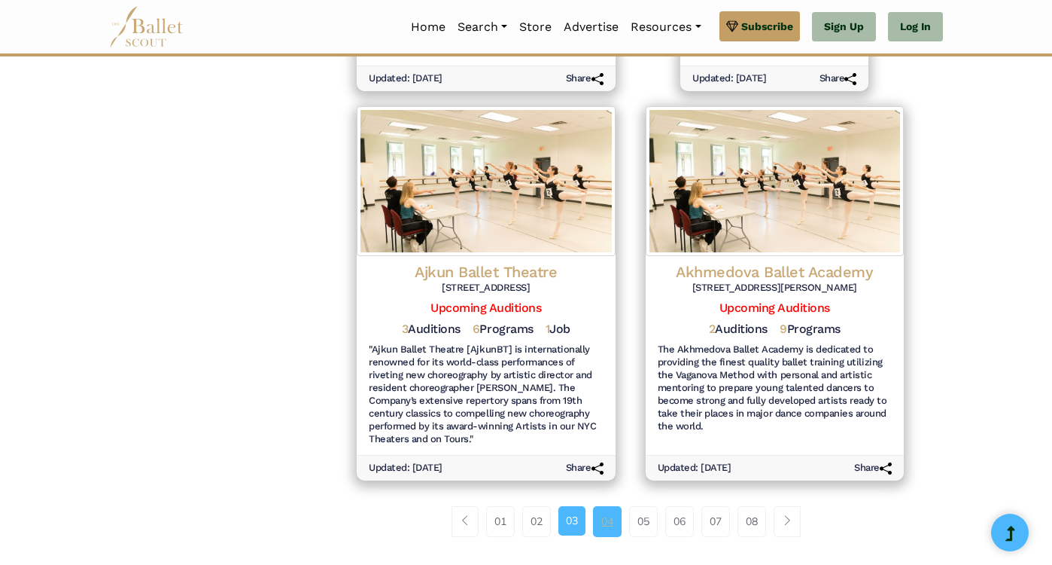
click at [622, 506] on link "04" at bounding box center [607, 521] width 29 height 30
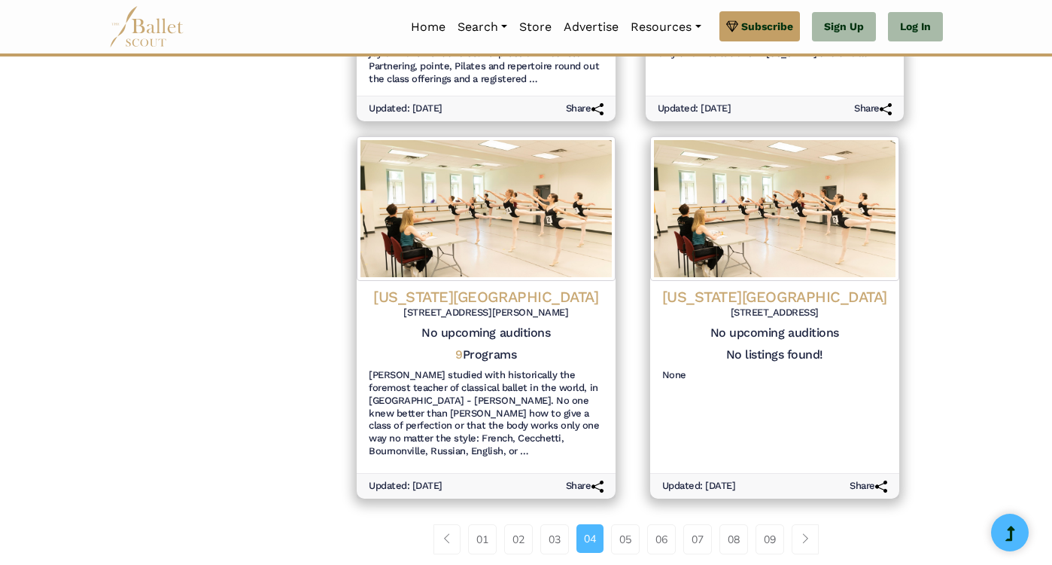
scroll to position [1766, 0]
click at [640, 523] on link "05" at bounding box center [625, 538] width 29 height 30
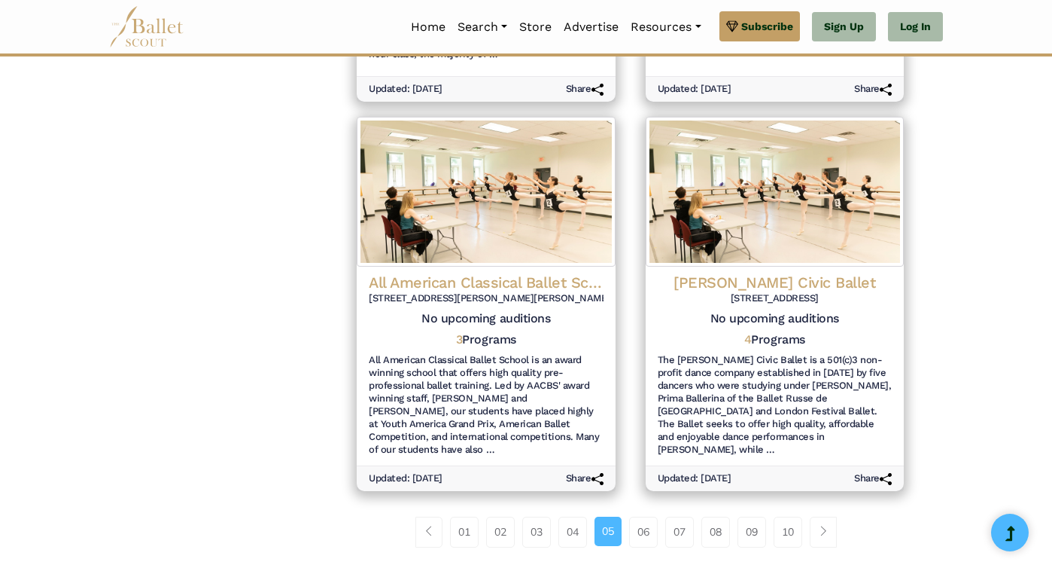
scroll to position [1818, 0]
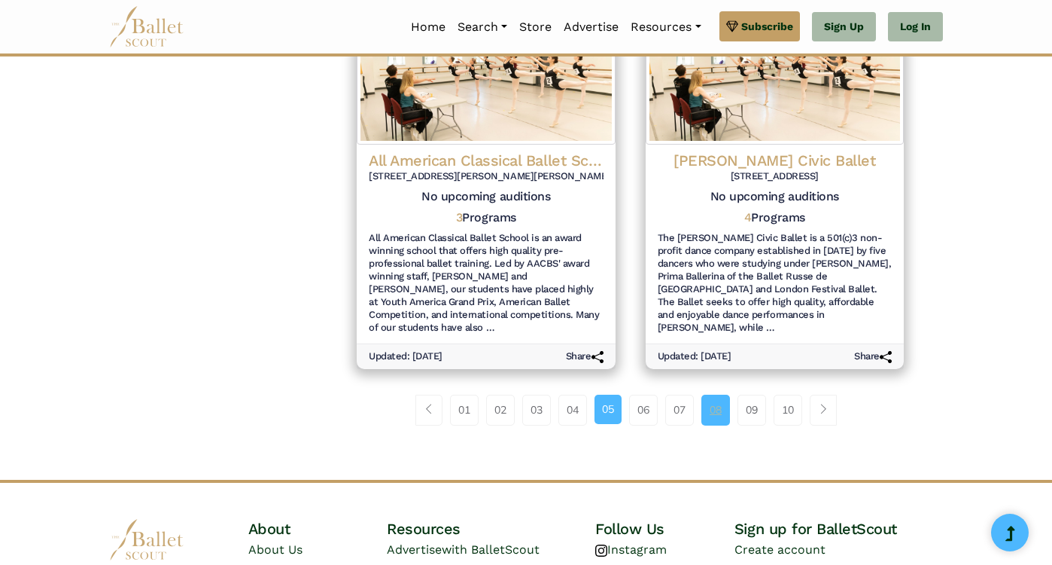
click at [730, 394] on link "08" at bounding box center [716, 409] width 29 height 30
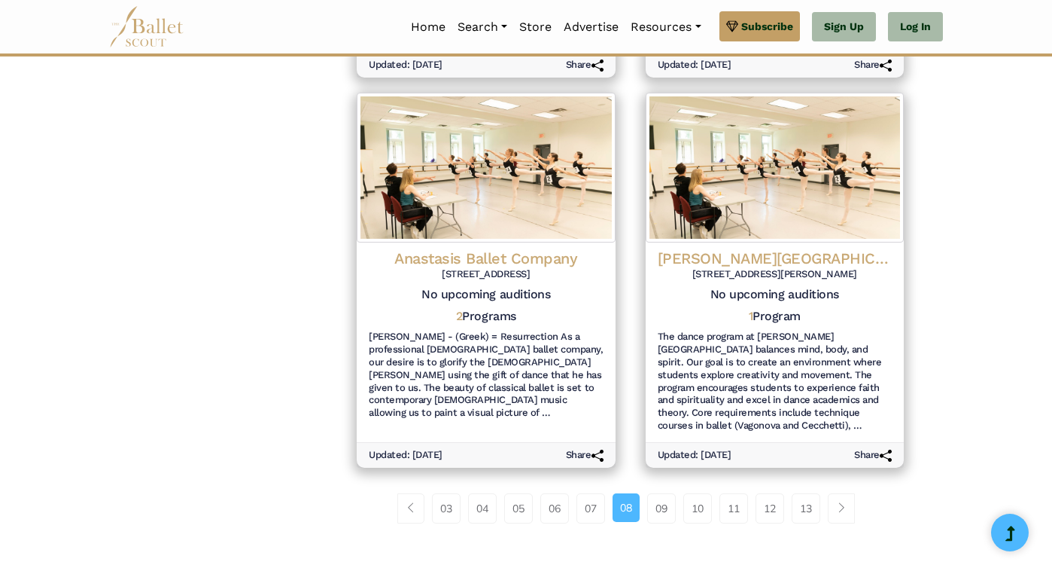
scroll to position [1869, 0]
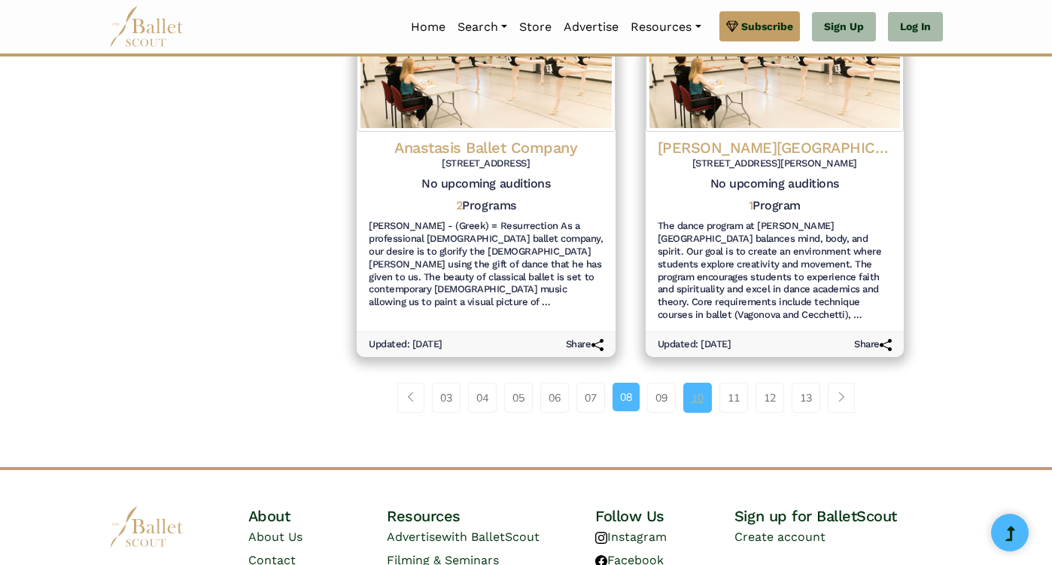
click at [712, 382] on link "10" at bounding box center [698, 397] width 29 height 30
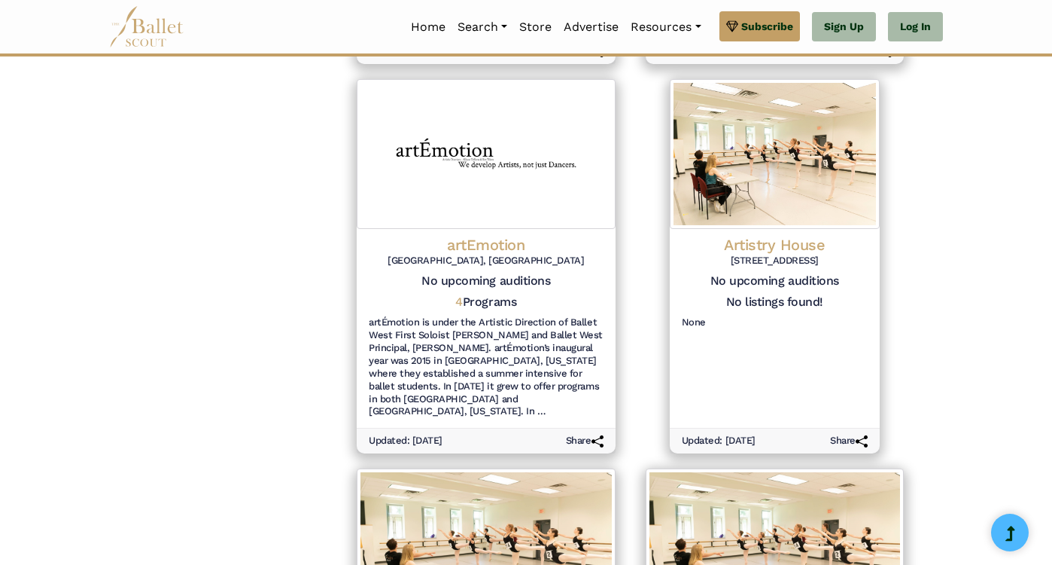
scroll to position [1869, 0]
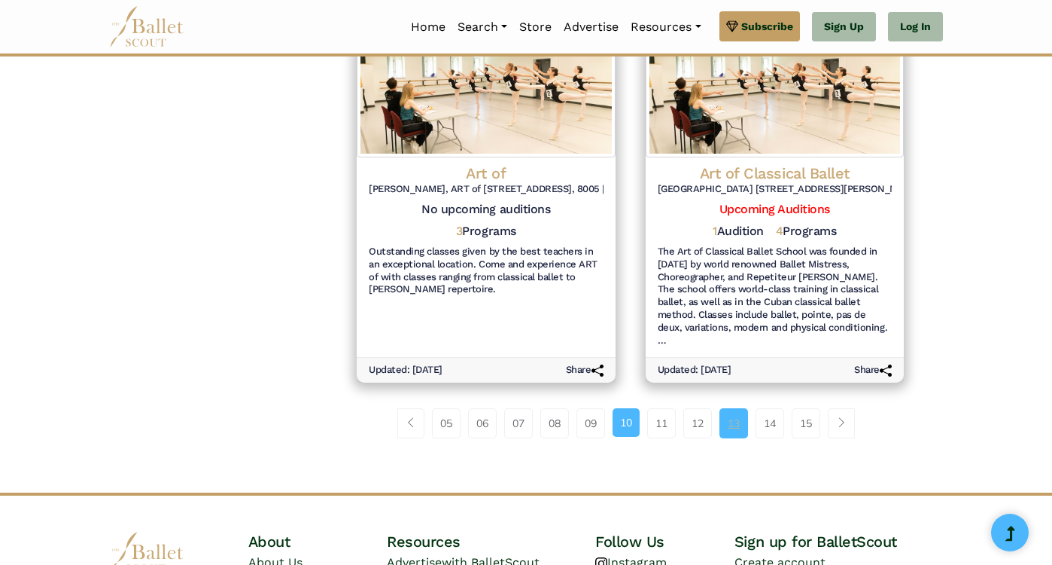
click at [748, 408] on link "13" at bounding box center [734, 423] width 29 height 30
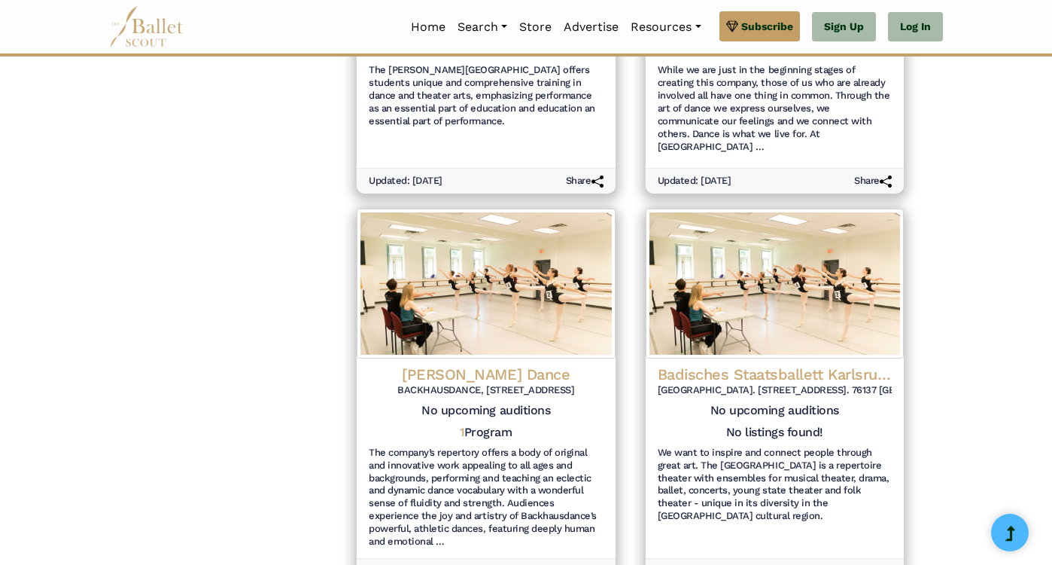
scroll to position [1881, 0]
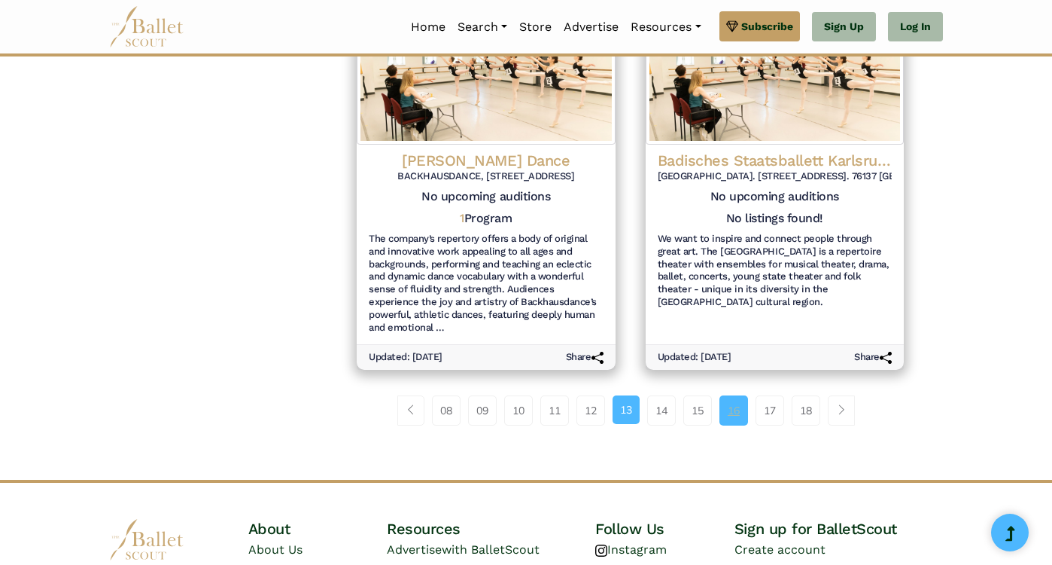
click at [748, 395] on link "16" at bounding box center [734, 410] width 29 height 30
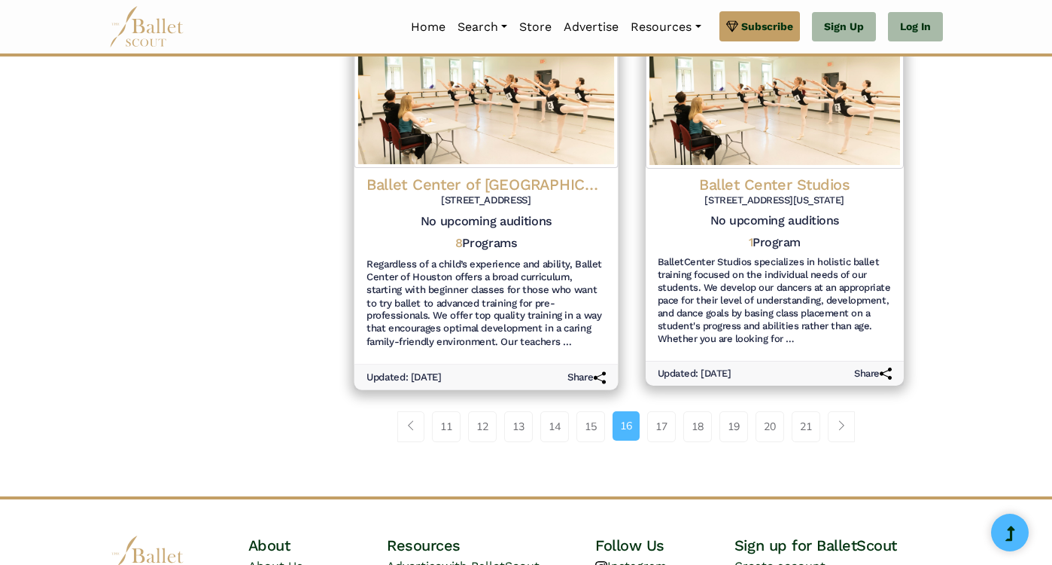
scroll to position [1824, 0]
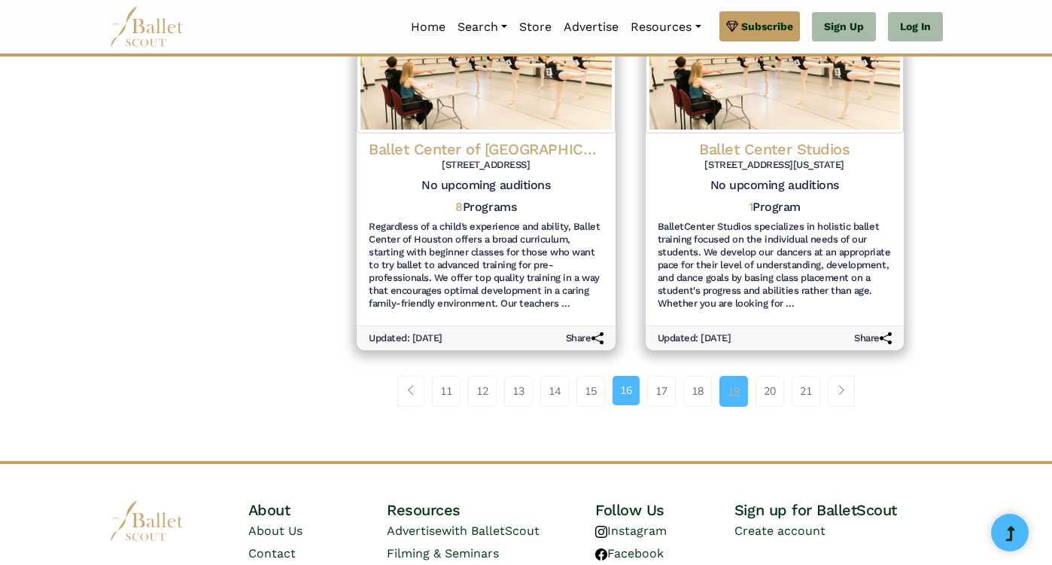
click at [748, 376] on link "19" at bounding box center [734, 391] width 29 height 30
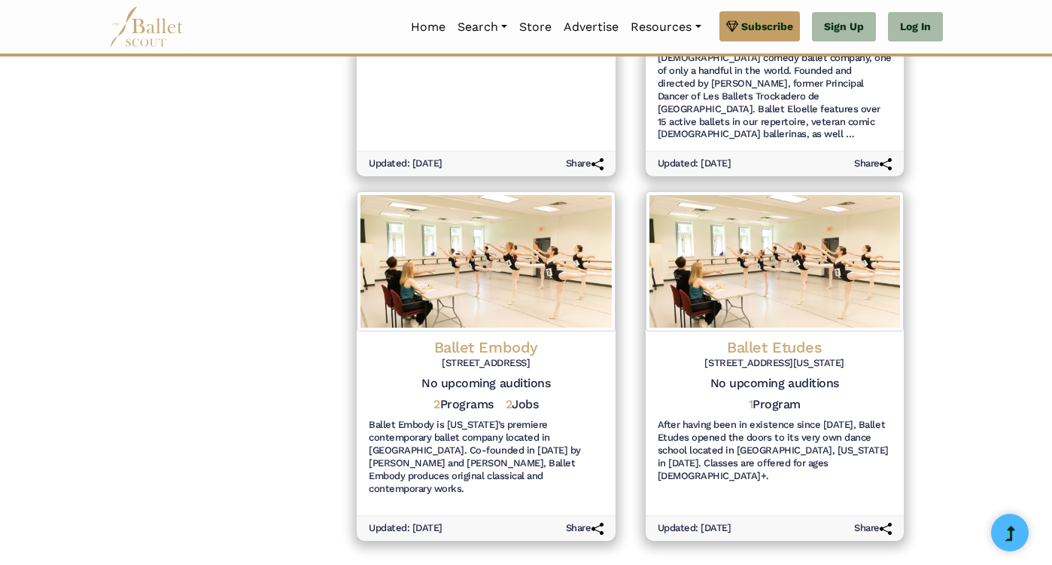
scroll to position [1844, 0]
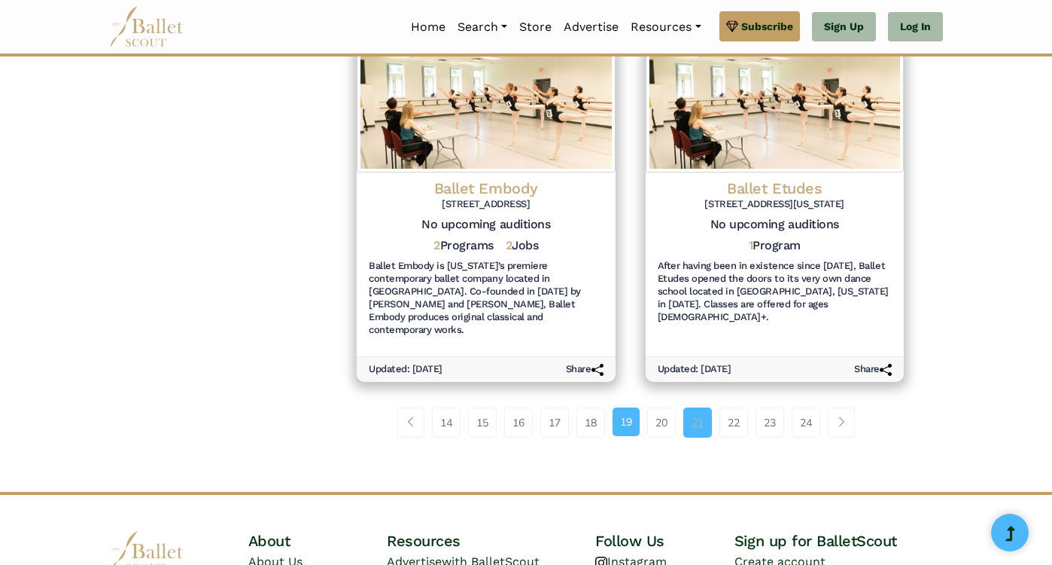
click at [712, 407] on link "21" at bounding box center [698, 422] width 29 height 30
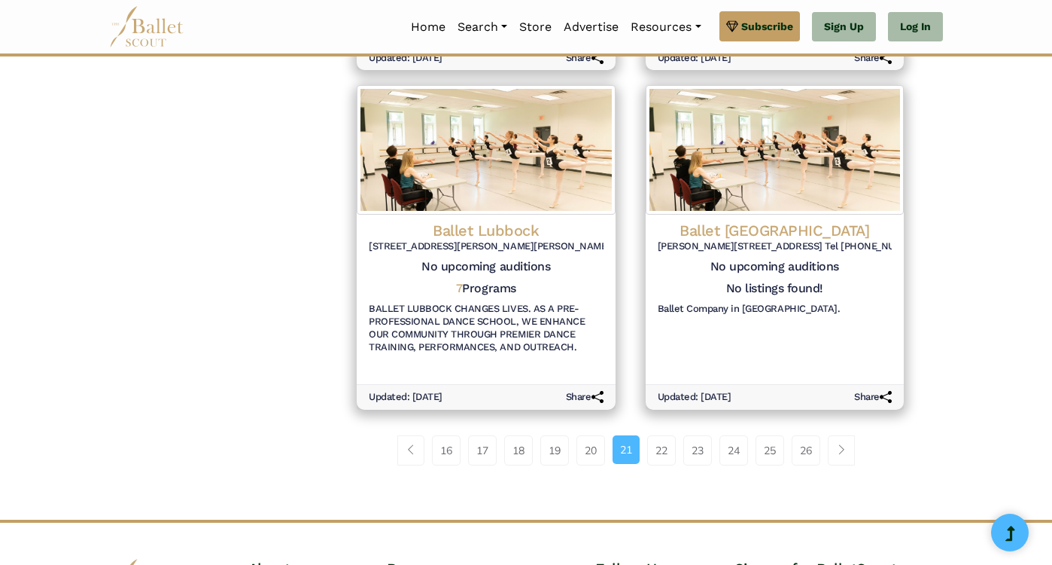
scroll to position [1747, 0]
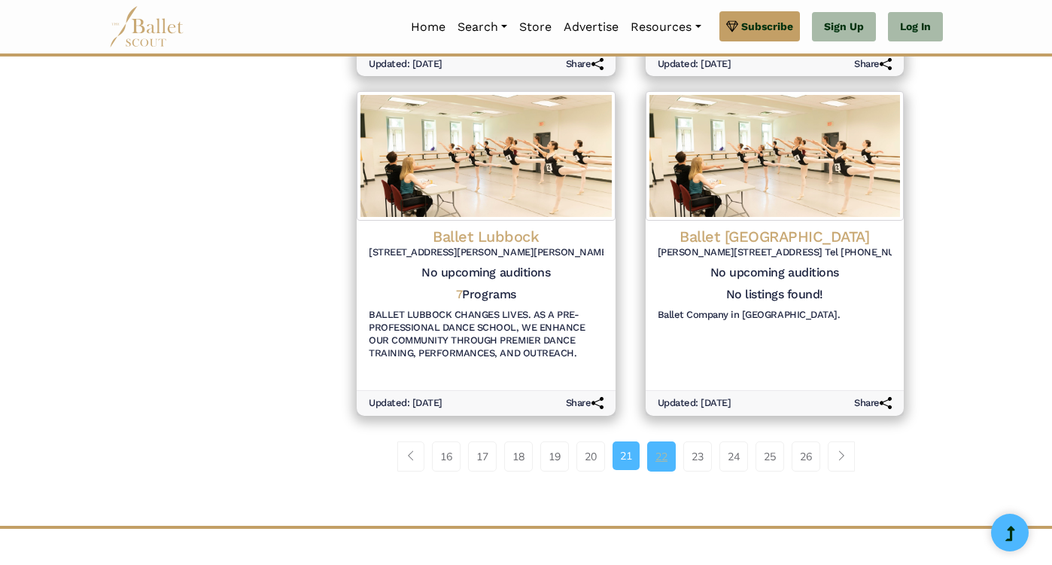
click at [669, 441] on link "22" at bounding box center [661, 456] width 29 height 30
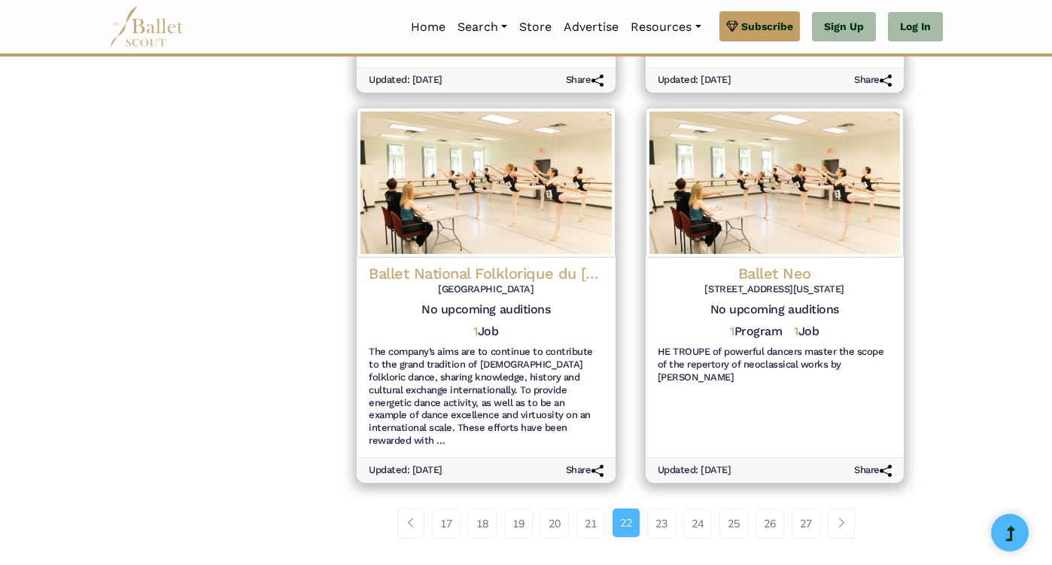
scroll to position [1746, 0]
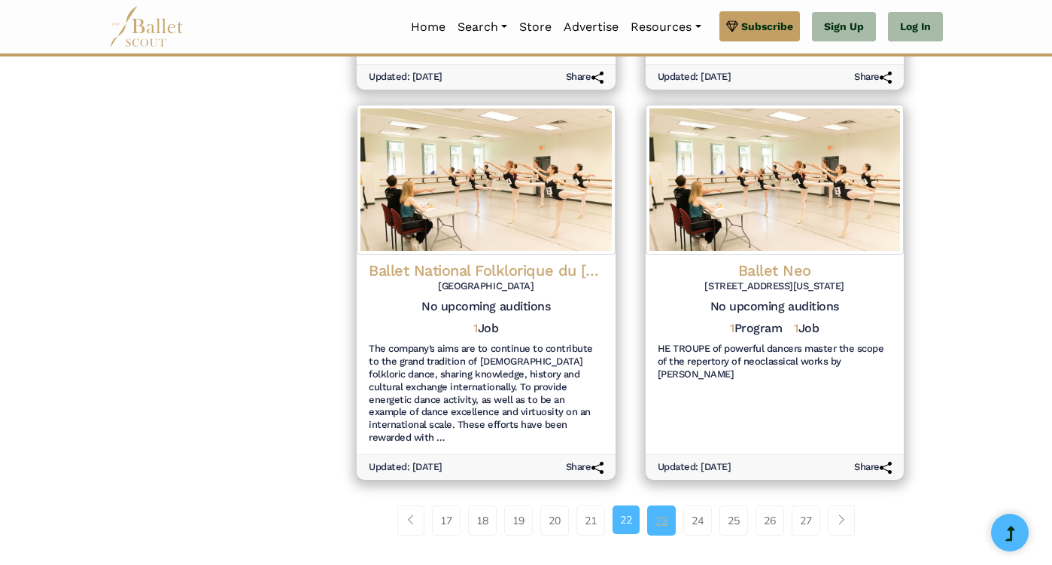
click at [673, 505] on link "23" at bounding box center [661, 520] width 29 height 30
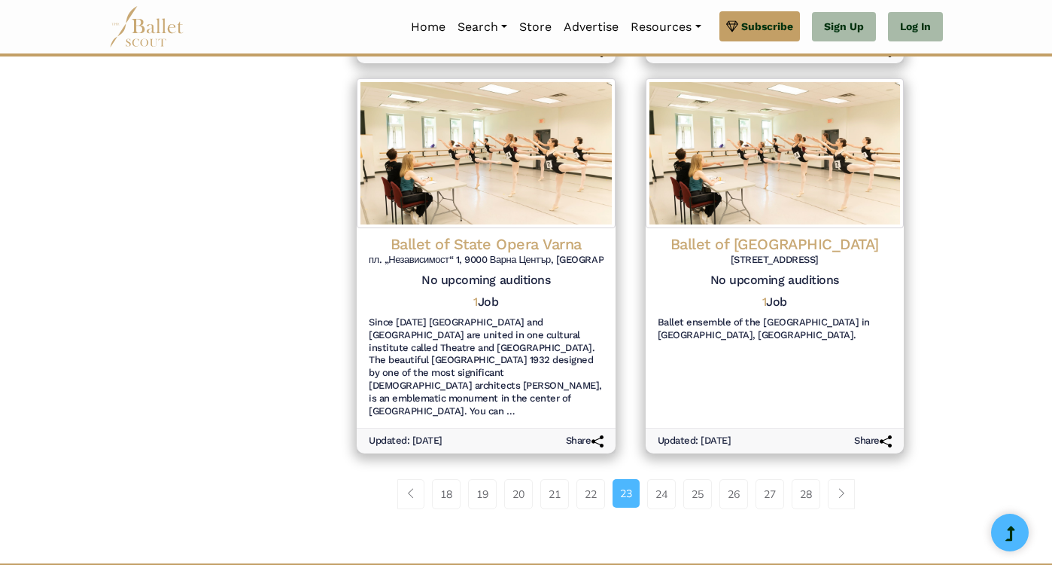
scroll to position [1869, 0]
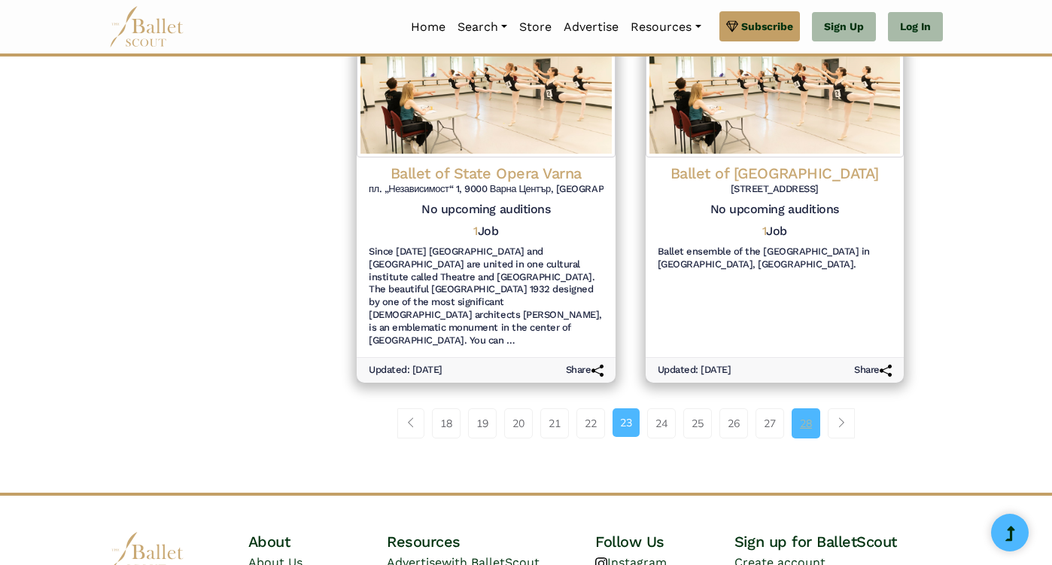
click at [821, 408] on link "28" at bounding box center [806, 423] width 29 height 30
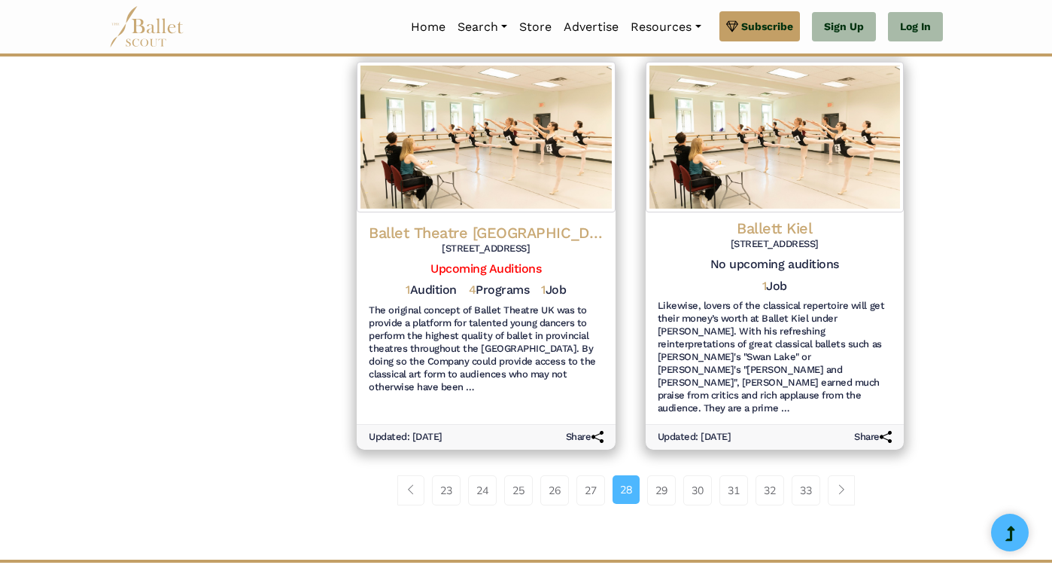
scroll to position [1793, 0]
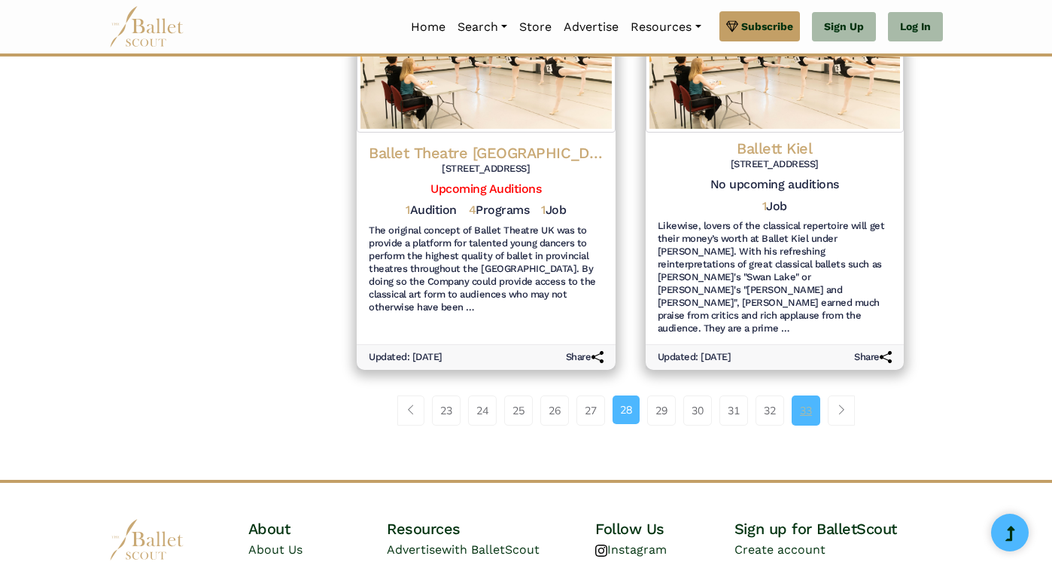
click at [821, 395] on link "33" at bounding box center [806, 410] width 29 height 30
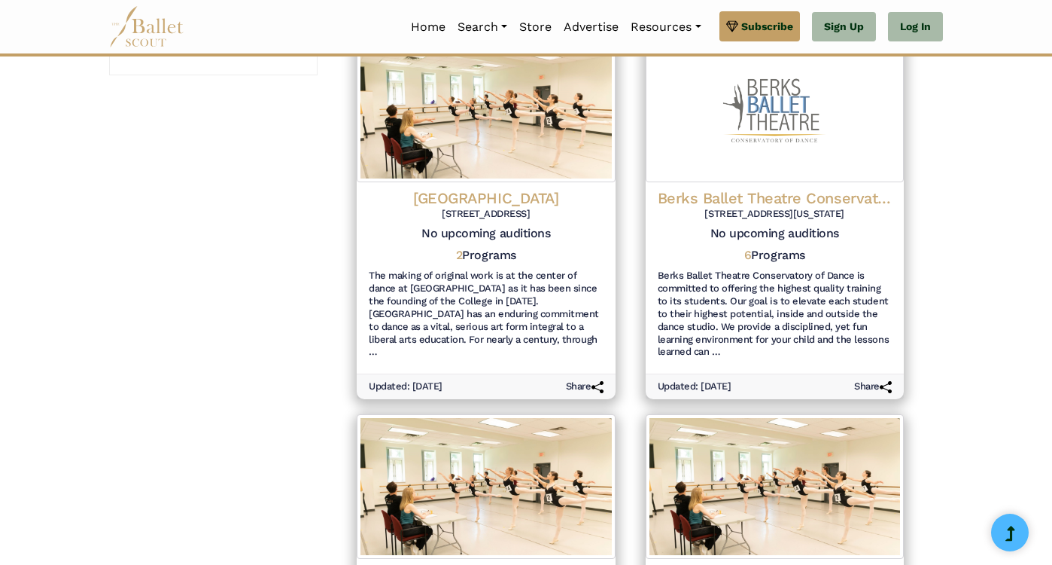
scroll to position [1869, 0]
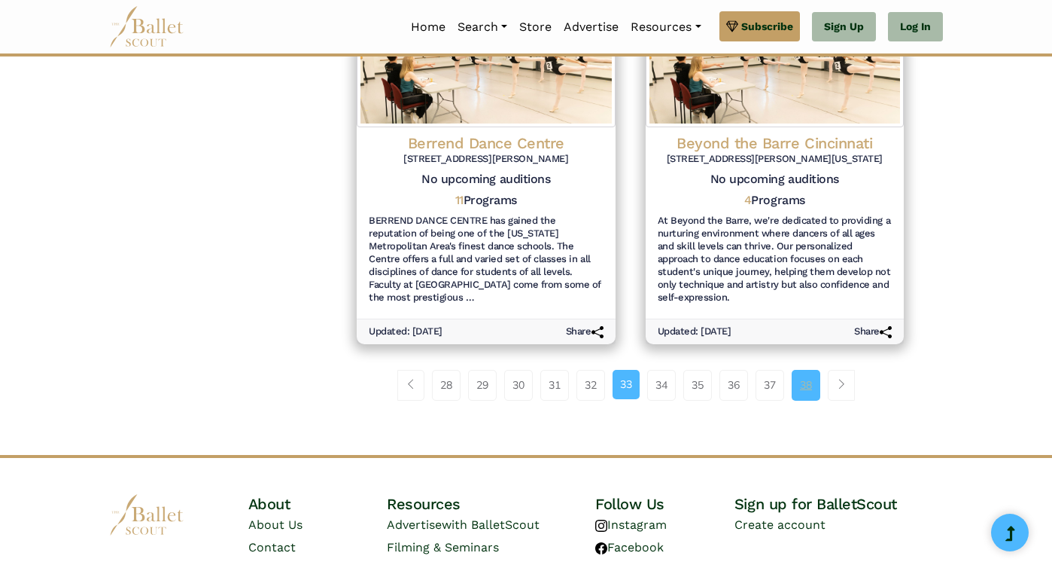
click at [821, 370] on link "38" at bounding box center [806, 385] width 29 height 30
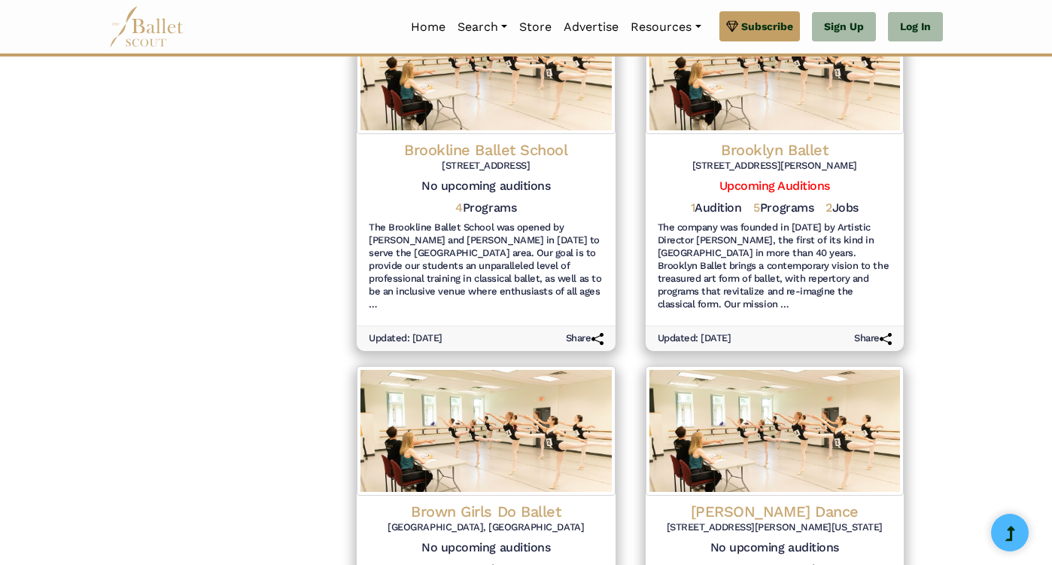
scroll to position [1805, 0]
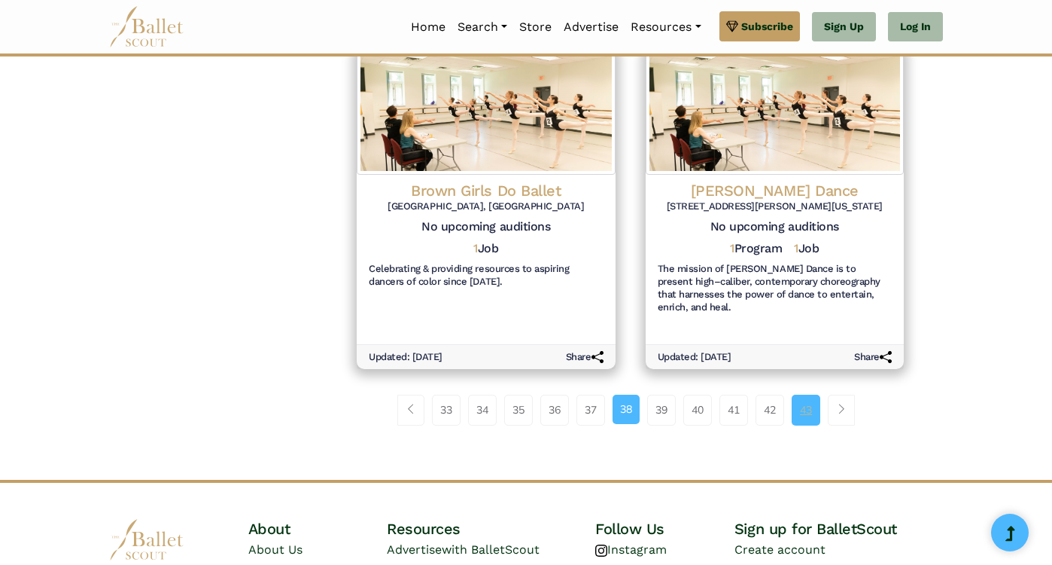
click at [821, 394] on link "43" at bounding box center [806, 409] width 29 height 30
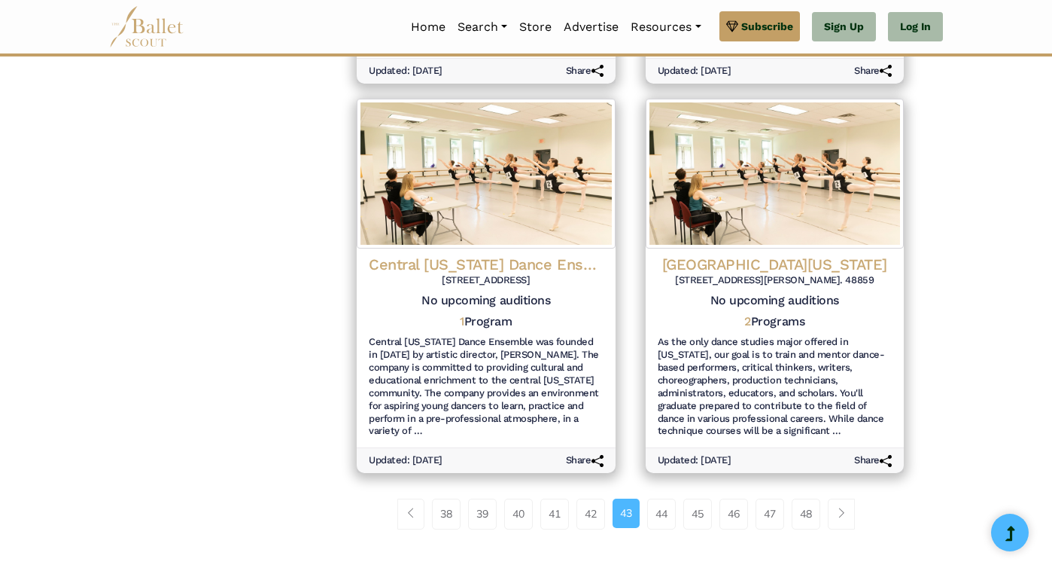
scroll to position [1742, 0]
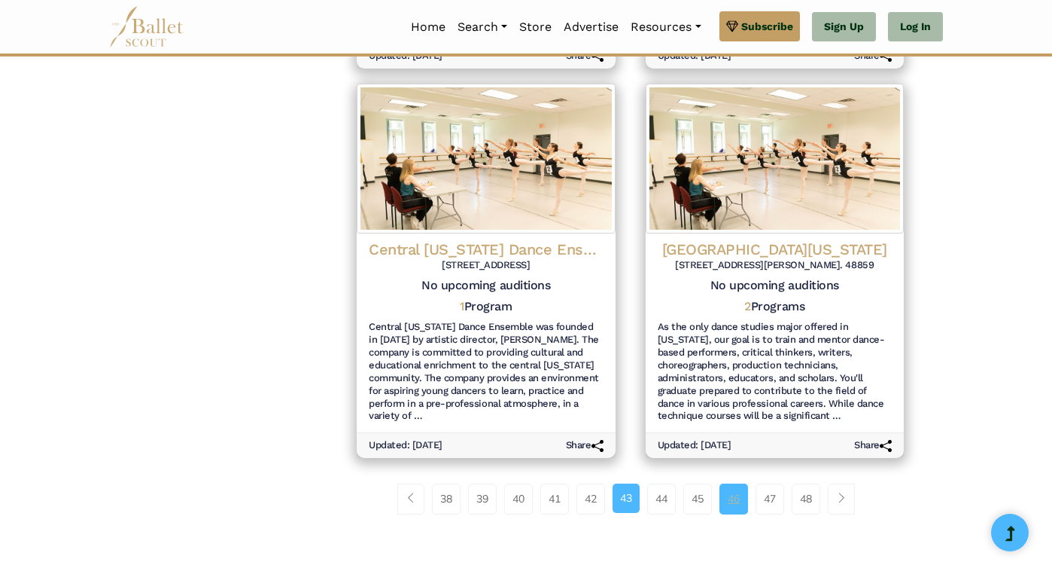
click at [748, 483] on link "46" at bounding box center [734, 498] width 29 height 30
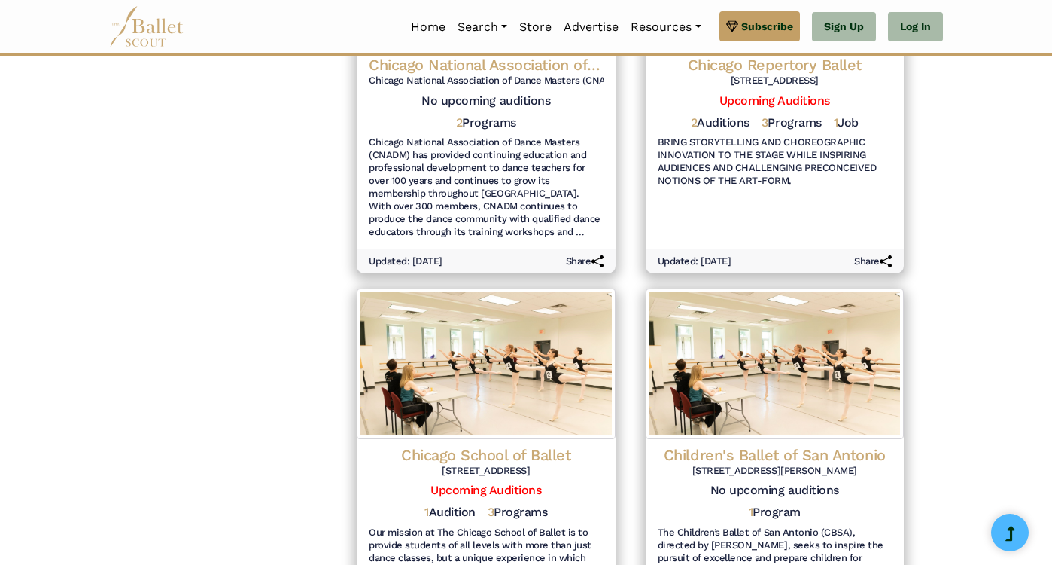
scroll to position [1645, 0]
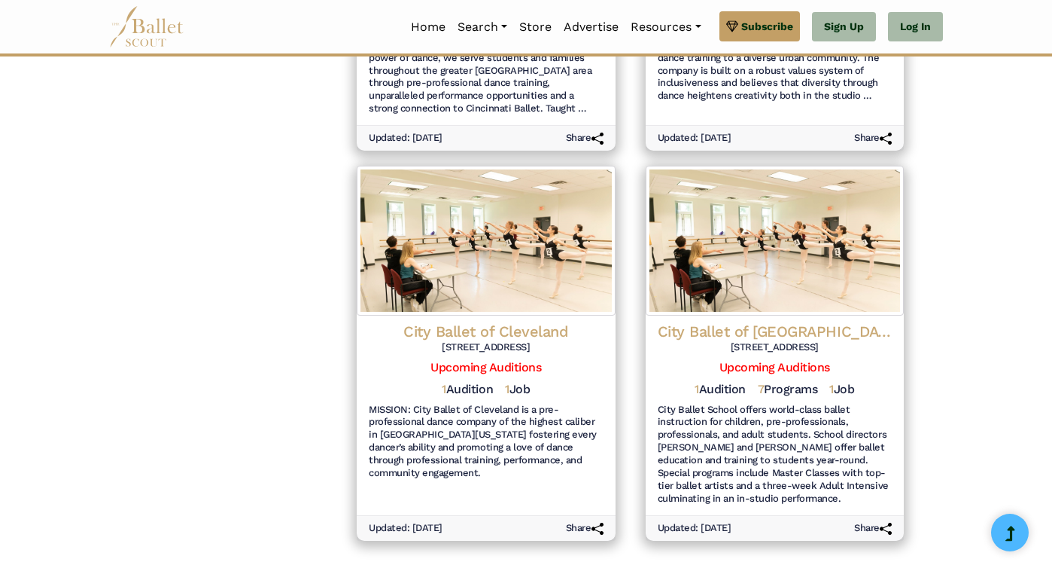
scroll to position [1732, 0]
